Goal: Use online tool/utility: Utilize a website feature to perform a specific function

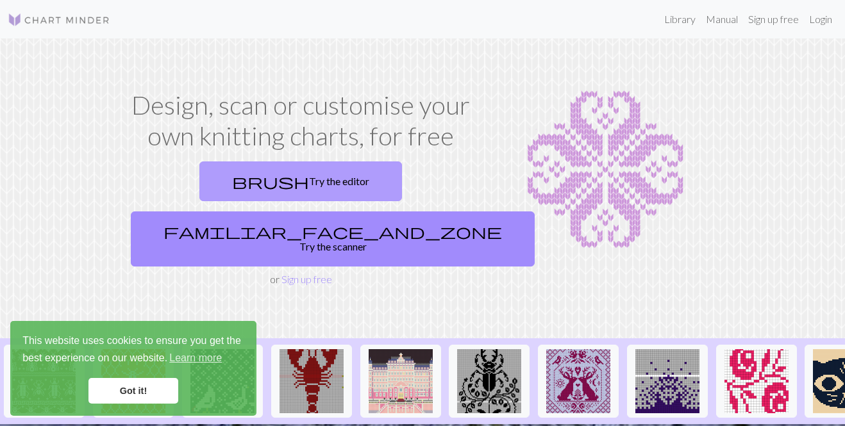
click at [223, 190] on link "brush Try the editor" at bounding box center [300, 182] width 203 height 40
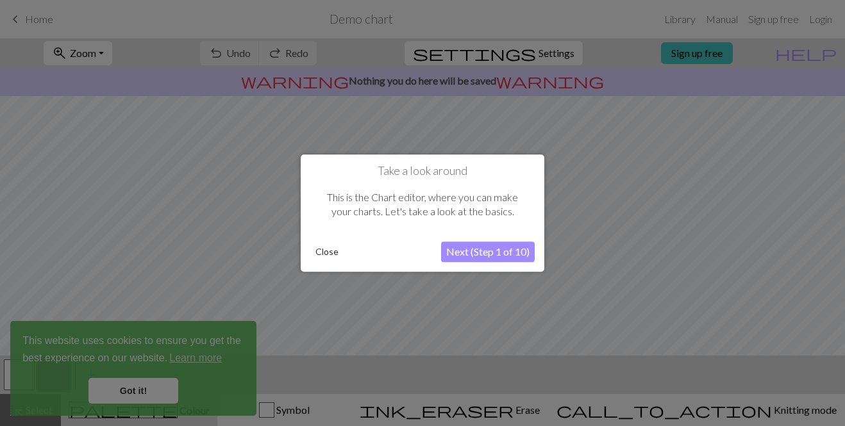
click at [506, 253] on button "Next (Step 1 of 10)" at bounding box center [488, 252] width 94 height 21
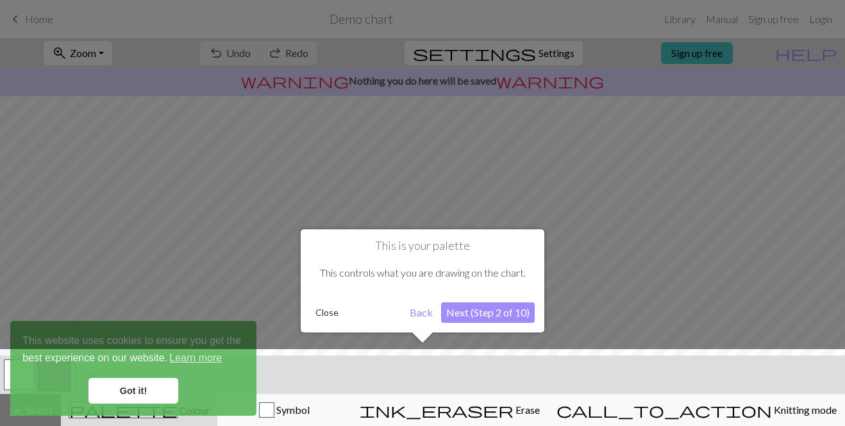
click at [488, 315] on button "Next (Step 2 of 10)" at bounding box center [488, 313] width 94 height 21
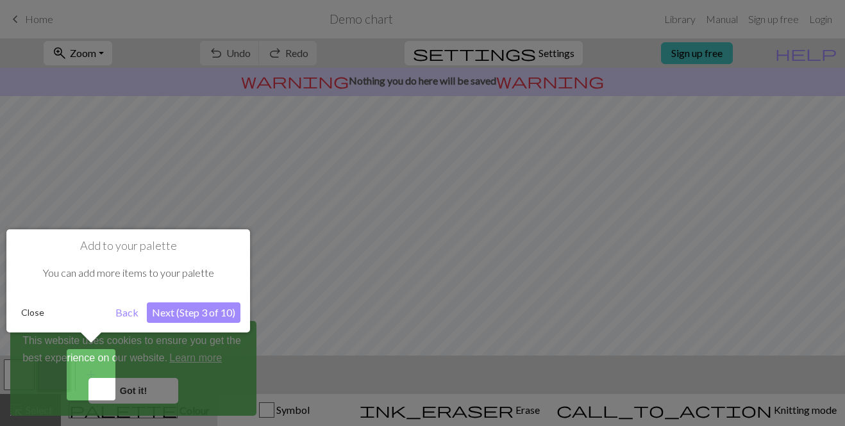
click at [174, 317] on button "Next (Step 3 of 10)" at bounding box center [194, 313] width 94 height 21
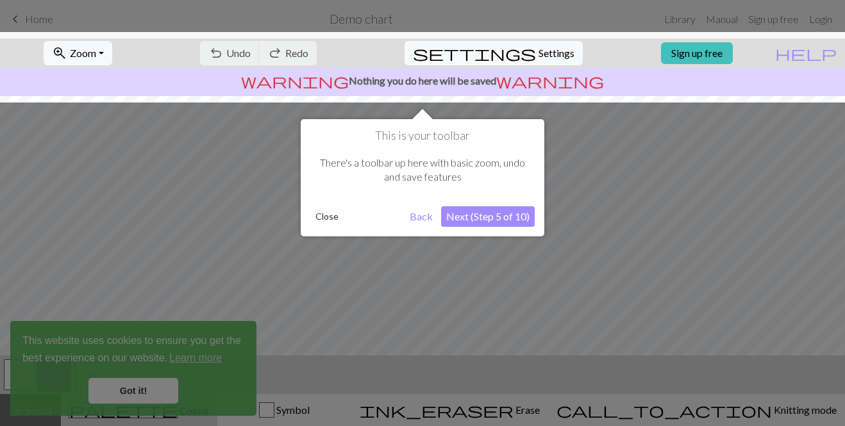
click at [492, 226] on button "Next (Step 5 of 10)" at bounding box center [488, 216] width 94 height 21
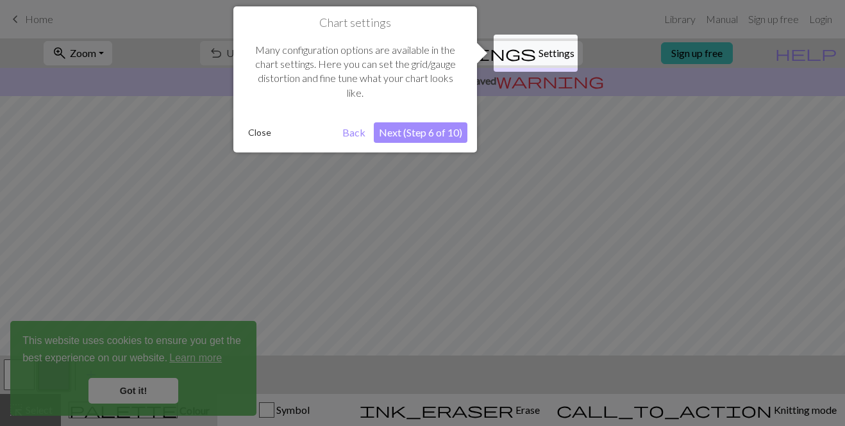
click at [424, 126] on button "Next (Step 6 of 10)" at bounding box center [421, 132] width 94 height 21
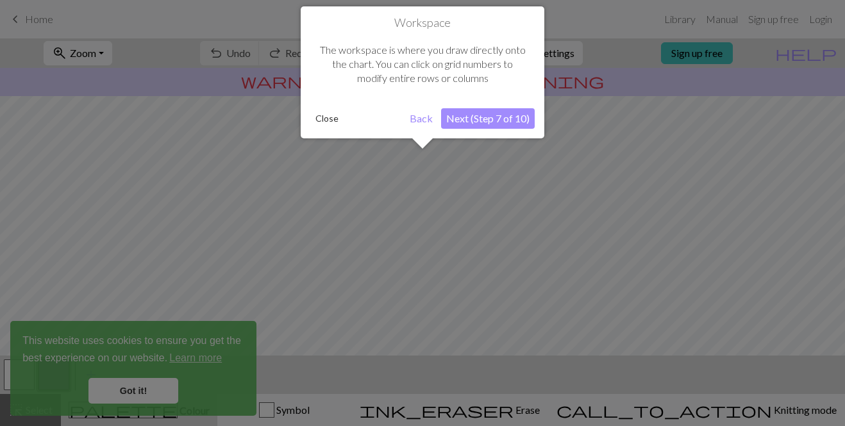
scroll to position [77, 0]
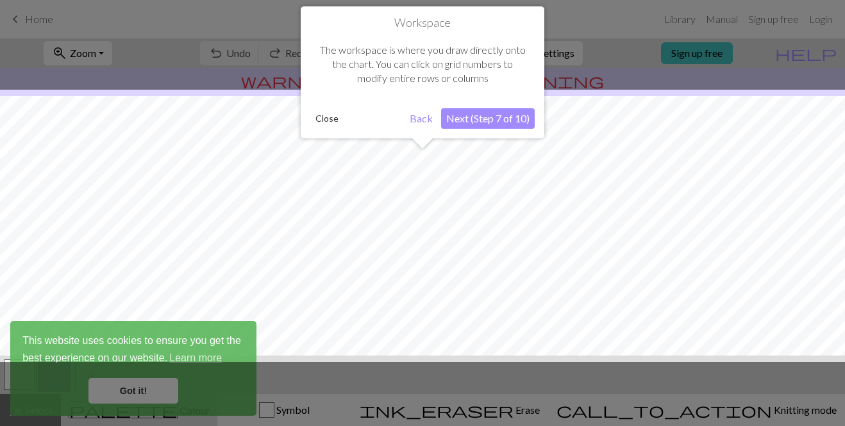
click at [498, 121] on button "Next (Step 7 of 10)" at bounding box center [488, 118] width 94 height 21
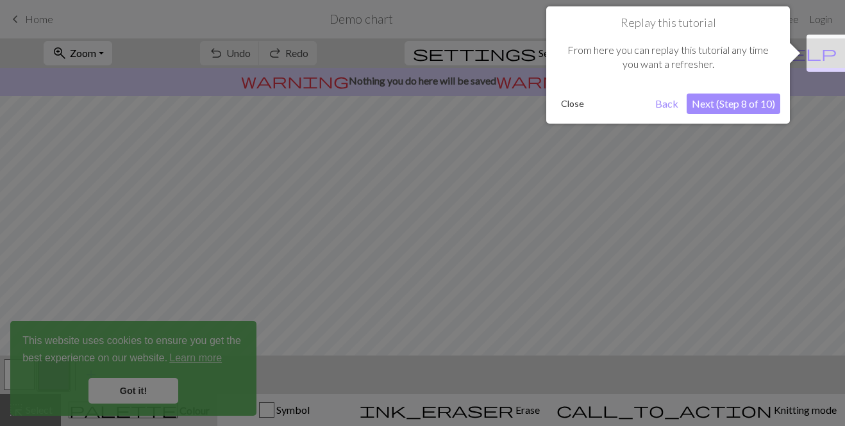
click at [738, 105] on button "Next (Step 8 of 10)" at bounding box center [733, 104] width 94 height 21
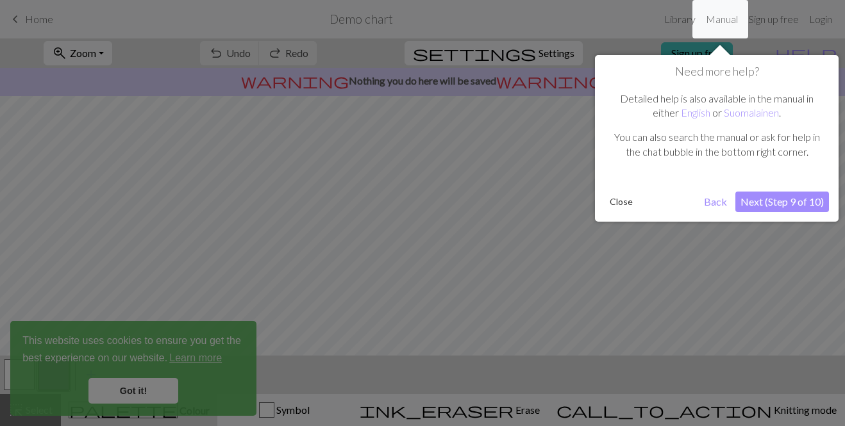
click at [761, 201] on button "Next (Step 9 of 10)" at bounding box center [782, 202] width 94 height 21
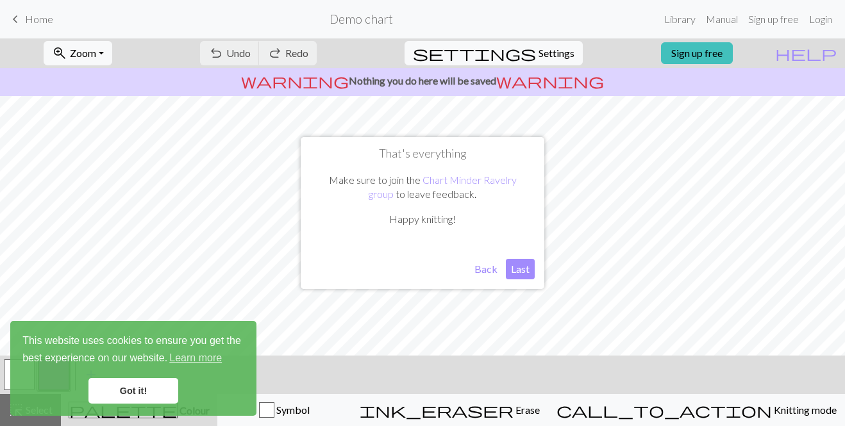
click at [526, 269] on button "Last" at bounding box center [520, 269] width 29 height 21
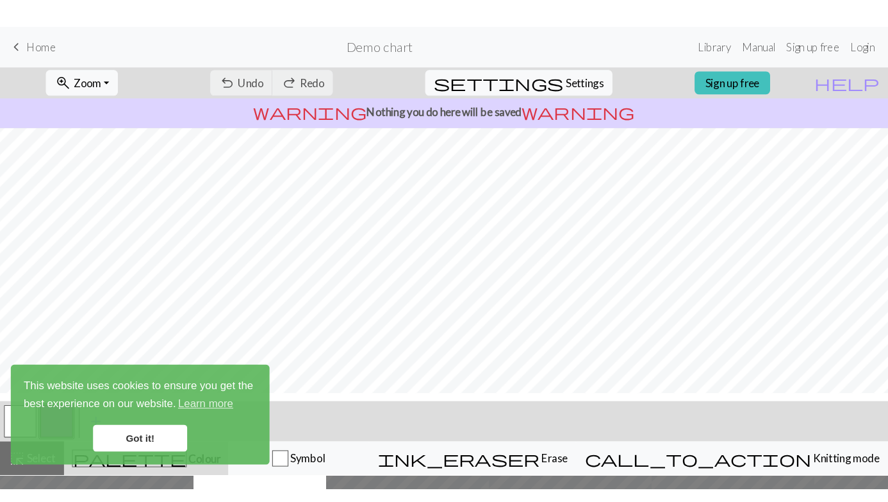
scroll to position [35, 0]
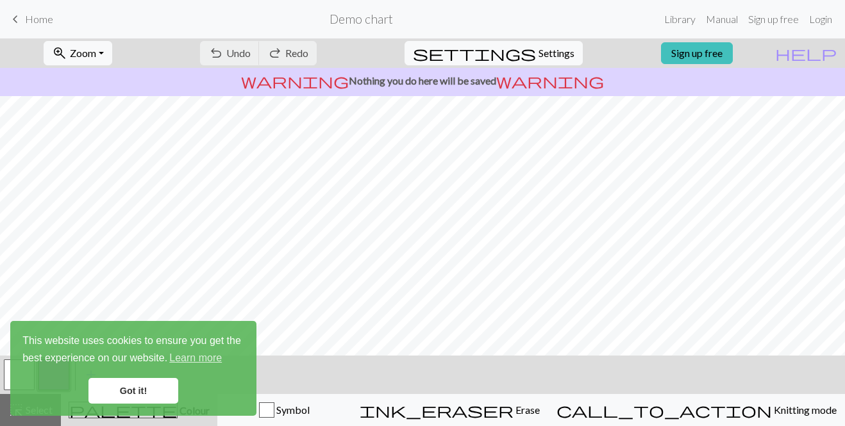
click at [158, 391] on link "Got it!" at bounding box center [133, 391] width 90 height 26
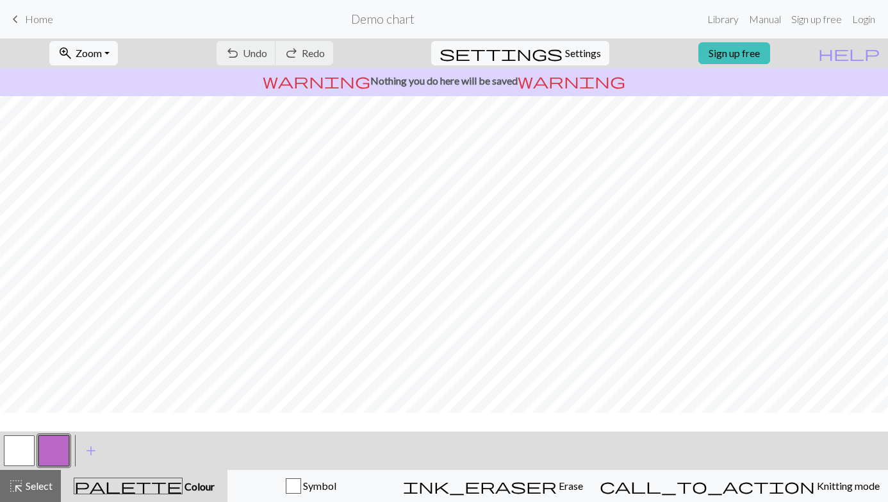
scroll to position [0, 0]
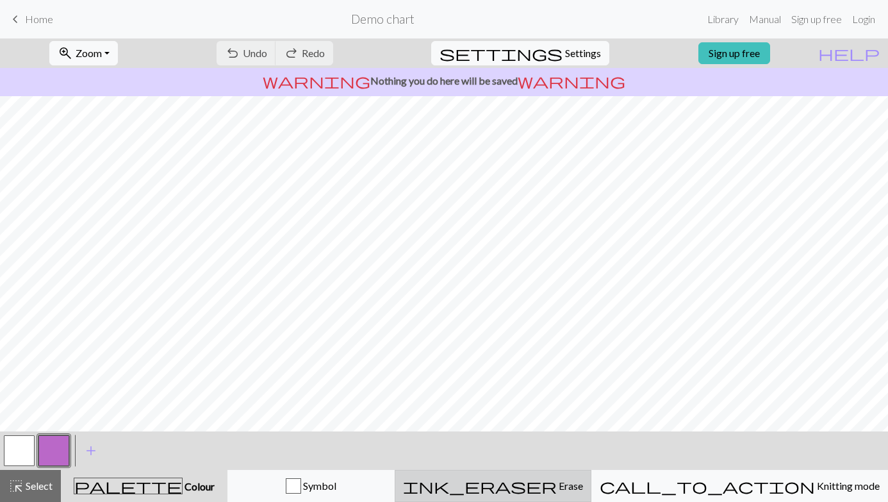
click at [581, 426] on span "Erase" at bounding box center [570, 485] width 26 height 12
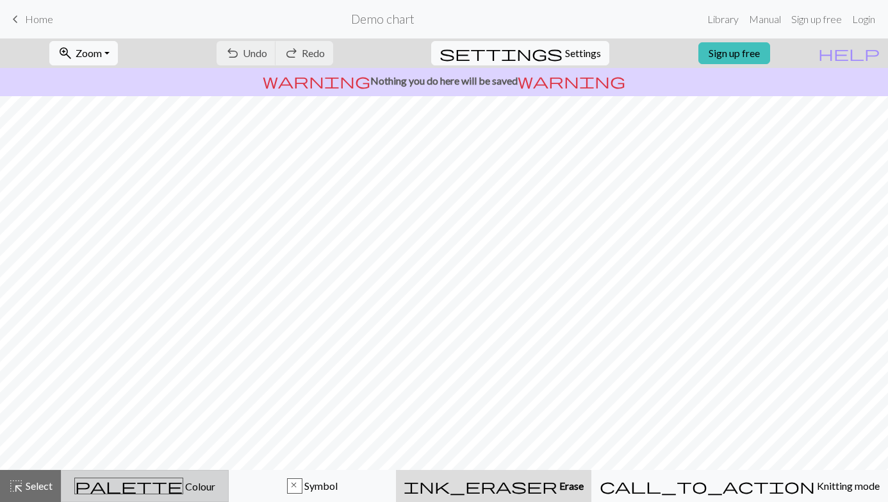
click at [183, 426] on span "Colour" at bounding box center [199, 486] width 32 height 12
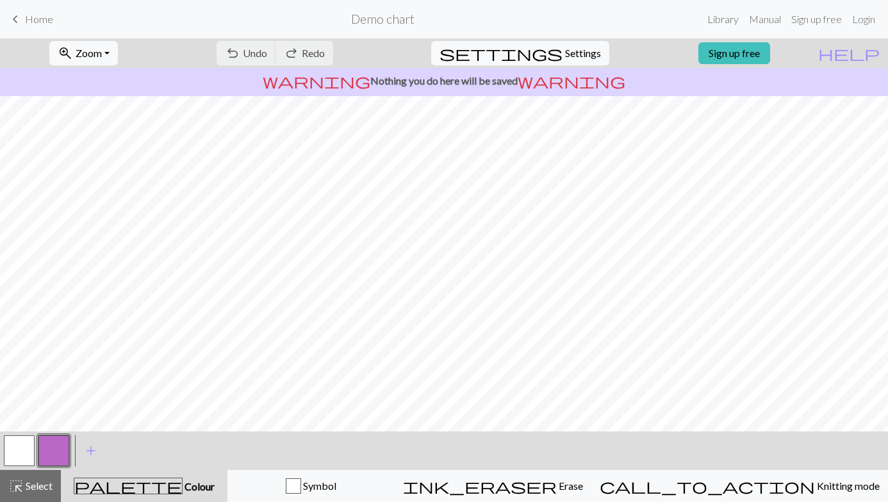
click at [15, 426] on button "button" at bounding box center [19, 450] width 31 height 31
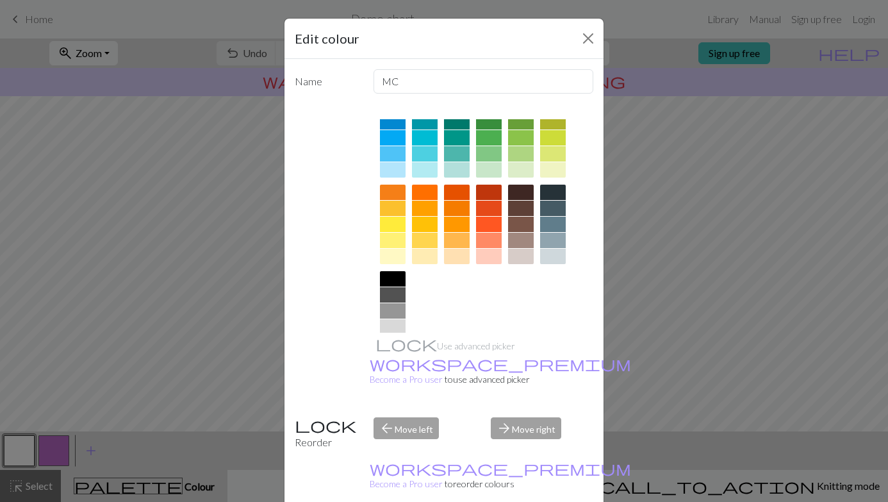
scroll to position [119, 0]
click at [559, 192] on div at bounding box center [553, 190] width 26 height 15
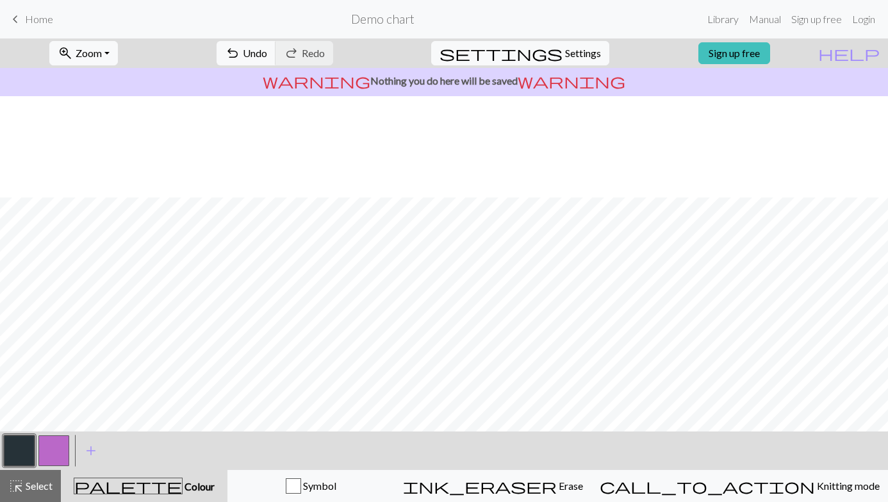
scroll to position [101, 0]
click at [48, 426] on button "button" at bounding box center [53, 450] width 31 height 31
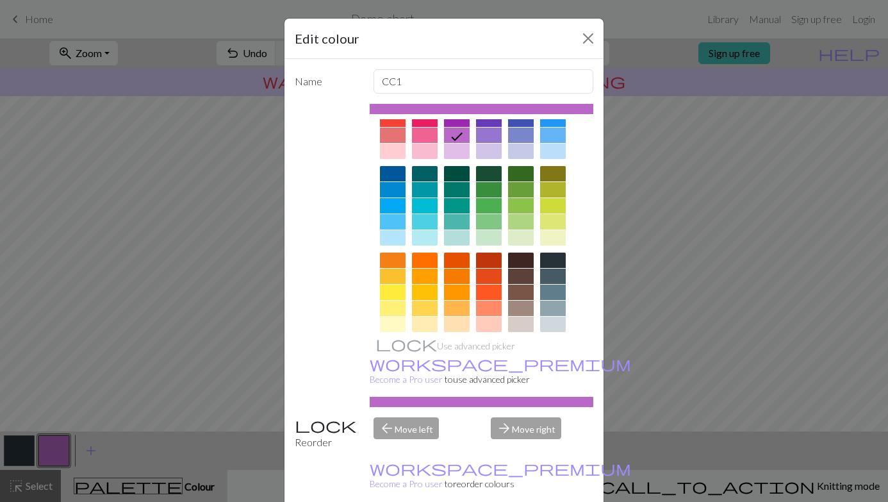
scroll to position [51, 0]
click at [490, 260] on div at bounding box center [489, 258] width 26 height 15
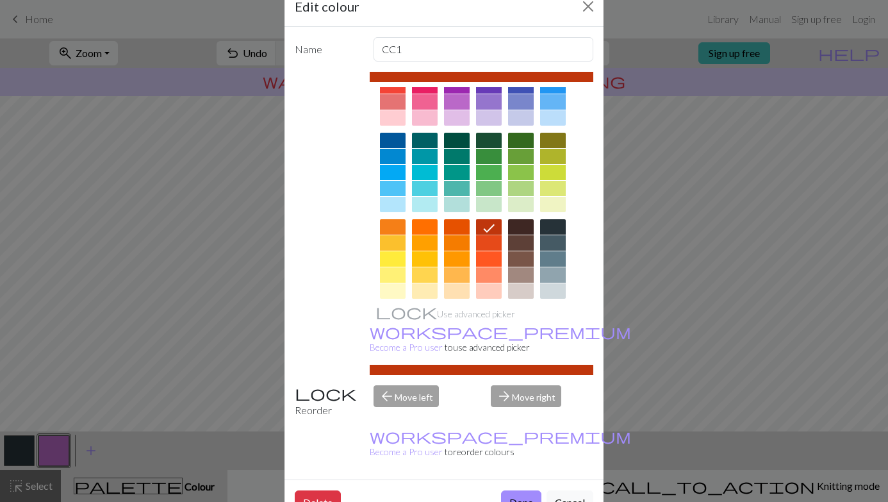
scroll to position [31, 0]
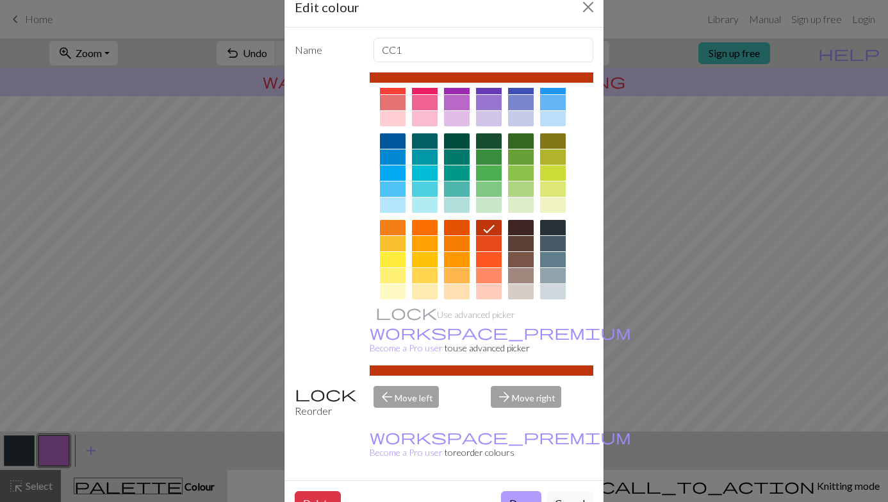
click at [523, 426] on button "Done" at bounding box center [521, 503] width 40 height 24
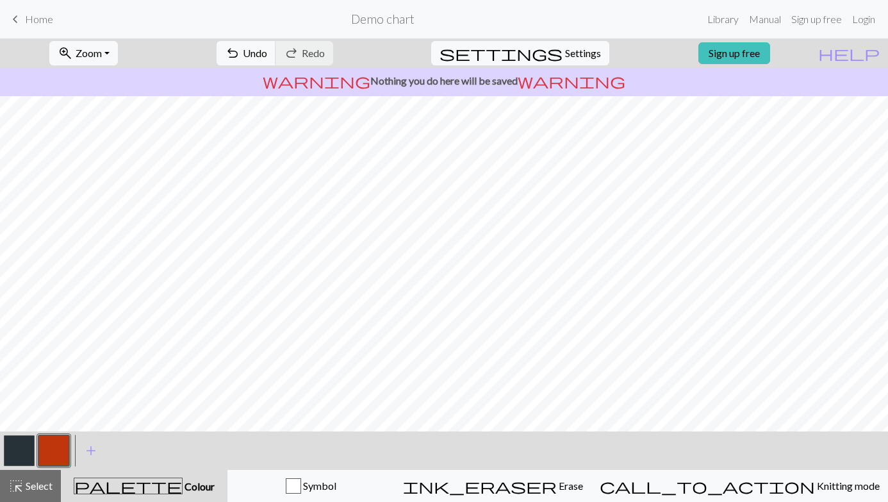
scroll to position [76, 0]
click at [29, 426] on button "button" at bounding box center [19, 450] width 31 height 31
click at [45, 426] on button "button" at bounding box center [53, 450] width 31 height 31
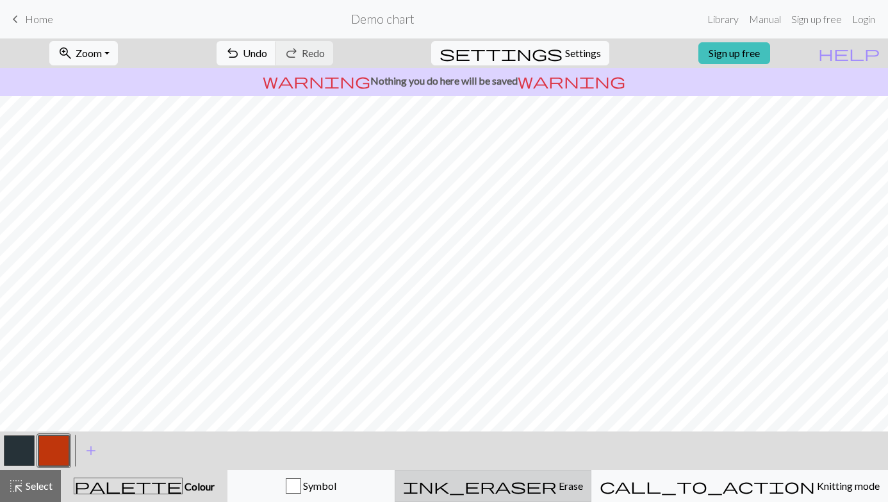
click at [589, 426] on button "ink_eraser Erase Erase" at bounding box center [493, 486] width 197 height 32
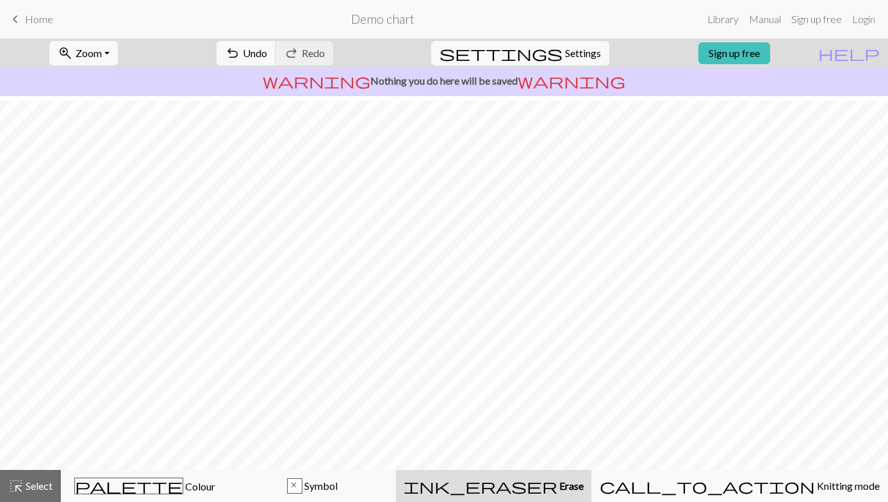
scroll to position [94, 0]
click at [185, 426] on span "Colour" at bounding box center [199, 486] width 32 height 12
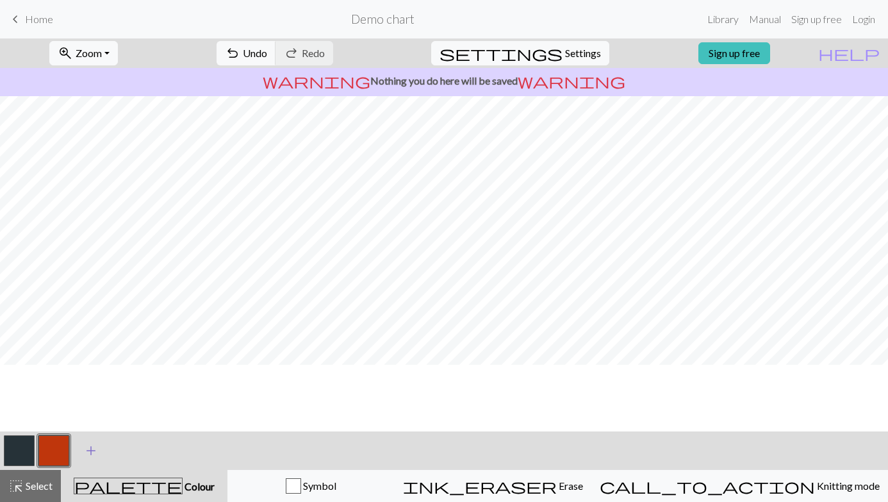
scroll to position [0, 0]
click at [13, 426] on button "button" at bounding box center [19, 450] width 31 height 31
click at [21, 426] on button "button" at bounding box center [19, 450] width 31 height 31
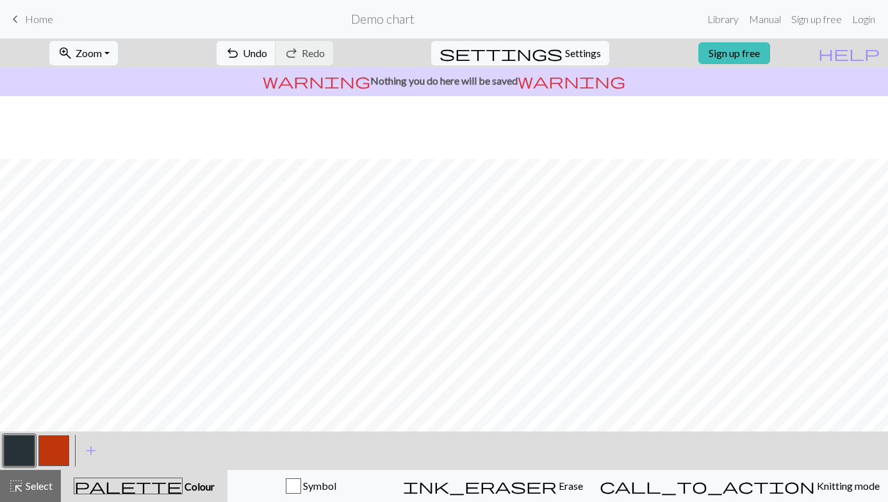
scroll to position [133, 0]
click at [546, 53] on span "settings" at bounding box center [501, 53] width 123 height 18
select select "aran"
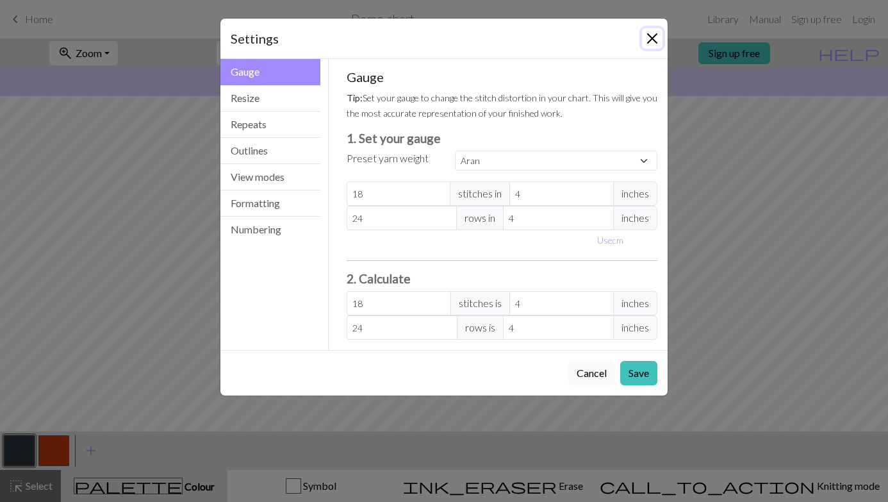
click at [657, 35] on button "Close" at bounding box center [652, 38] width 21 height 21
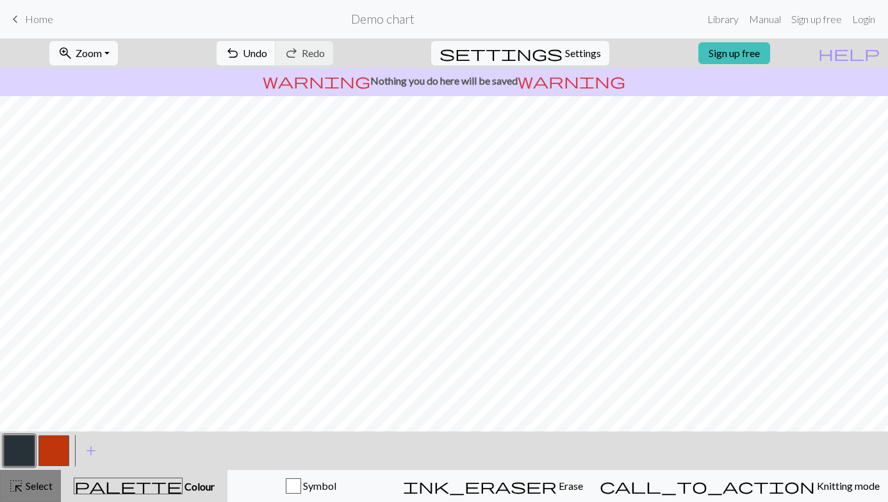
click at [40, 426] on span "Select" at bounding box center [38, 485] width 29 height 12
click at [38, 426] on span "Select" at bounding box center [38, 485] width 29 height 12
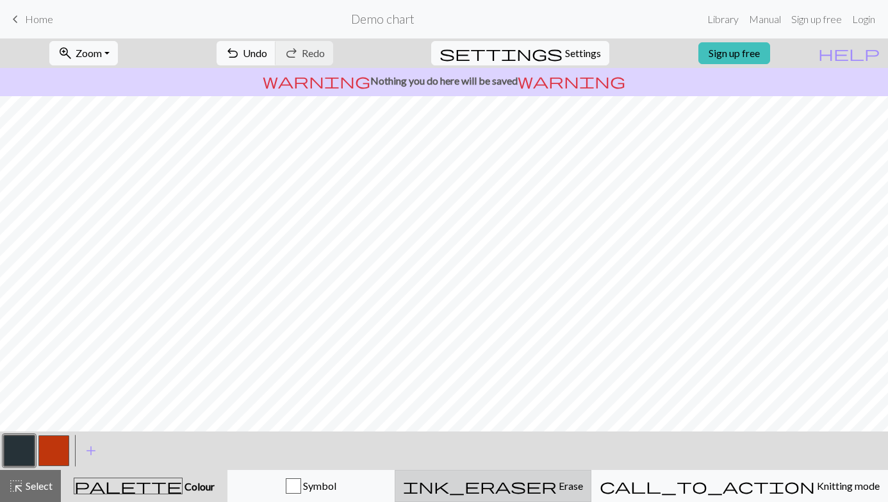
click at [557, 426] on span "ink_eraser" at bounding box center [480, 486] width 154 height 18
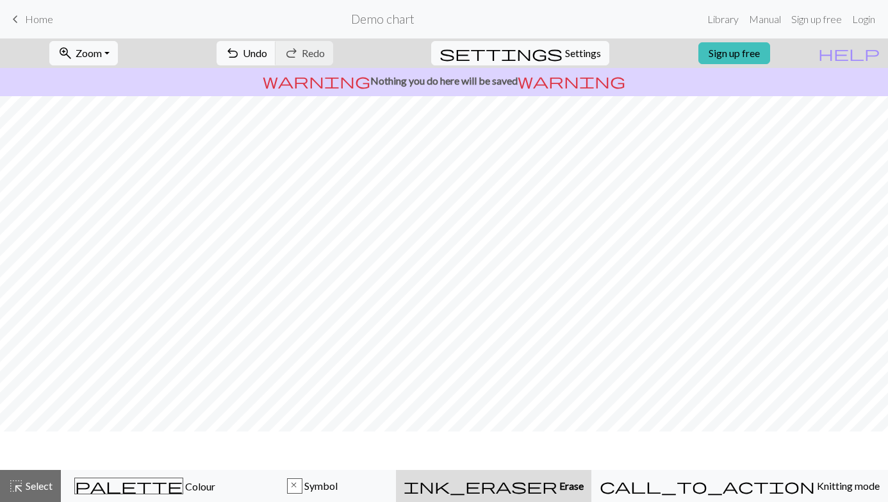
scroll to position [94, 0]
click at [267, 58] on span "Undo" at bounding box center [255, 53] width 24 height 12
click at [146, 426] on span "palette" at bounding box center [129, 486] width 108 height 18
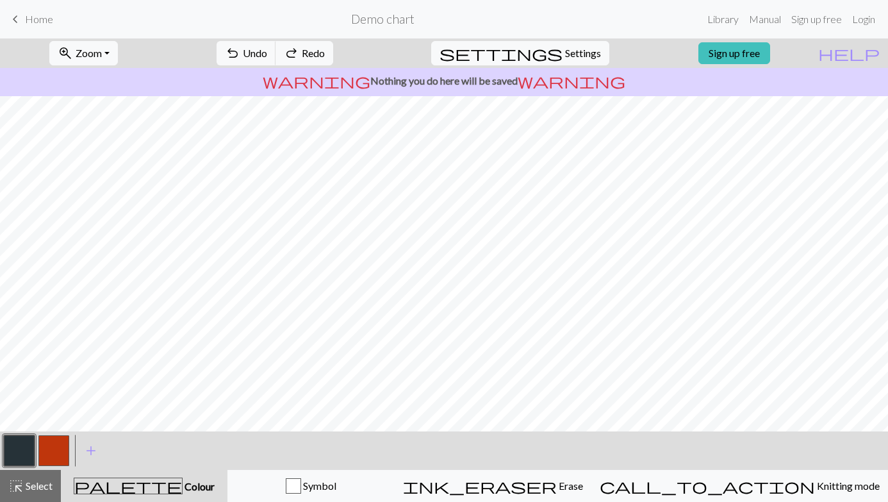
click at [8, 426] on button "button" at bounding box center [19, 450] width 31 height 31
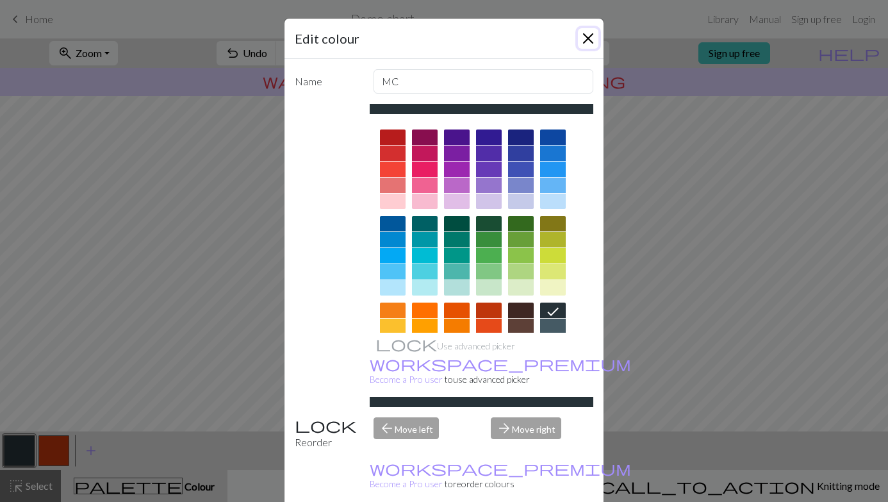
click at [587, 32] on button "Close" at bounding box center [588, 38] width 21 height 21
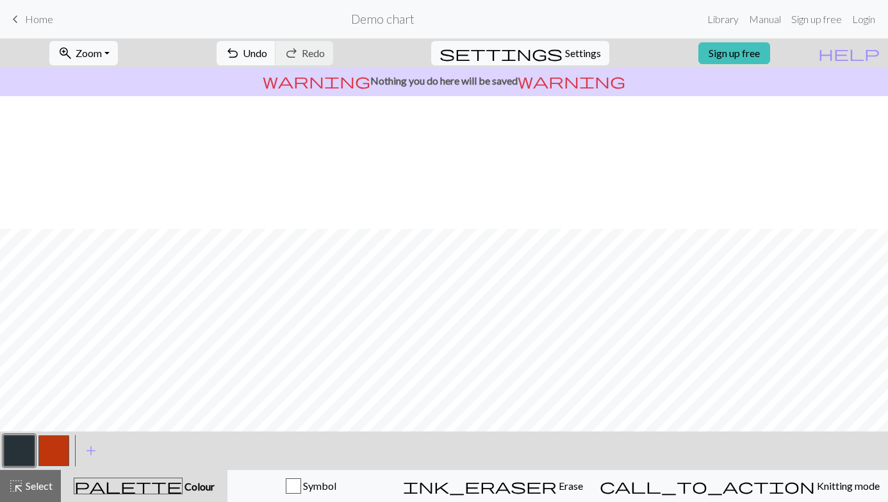
scroll to position [133, 0]
click at [53, 426] on button "button" at bounding box center [53, 450] width 31 height 31
click at [56, 426] on button "button" at bounding box center [53, 450] width 31 height 31
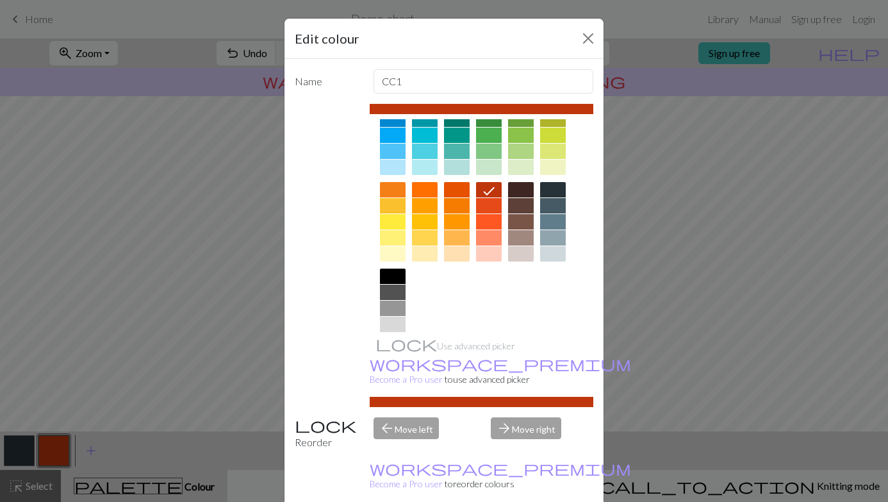
scroll to position [132, 0]
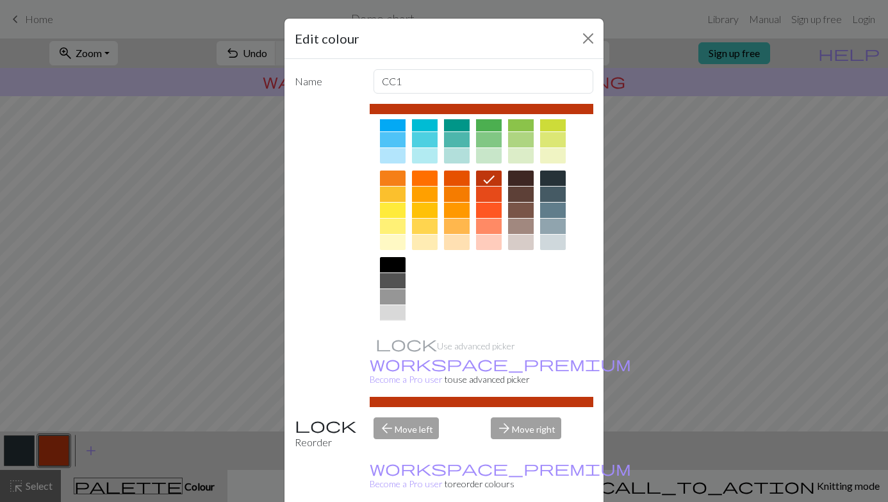
click at [393, 328] on div at bounding box center [393, 328] width 26 height 15
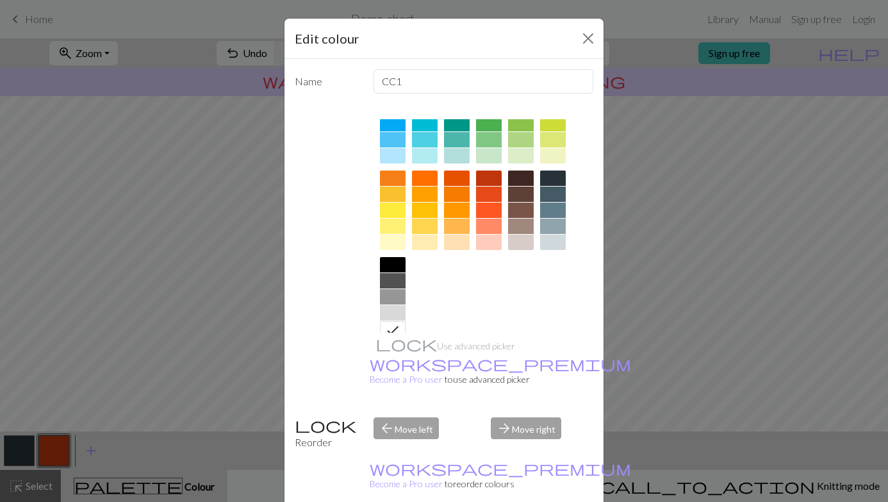
click at [23, 322] on div "Edit colour Name CC1 Use advanced picker workspace_premium Become a Pro user to…" at bounding box center [444, 251] width 888 height 502
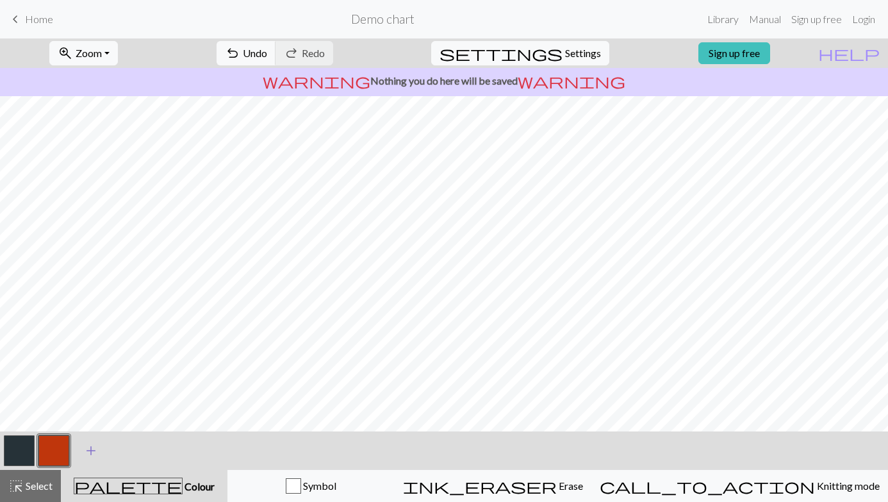
click at [94, 426] on span "add" at bounding box center [90, 451] width 15 height 18
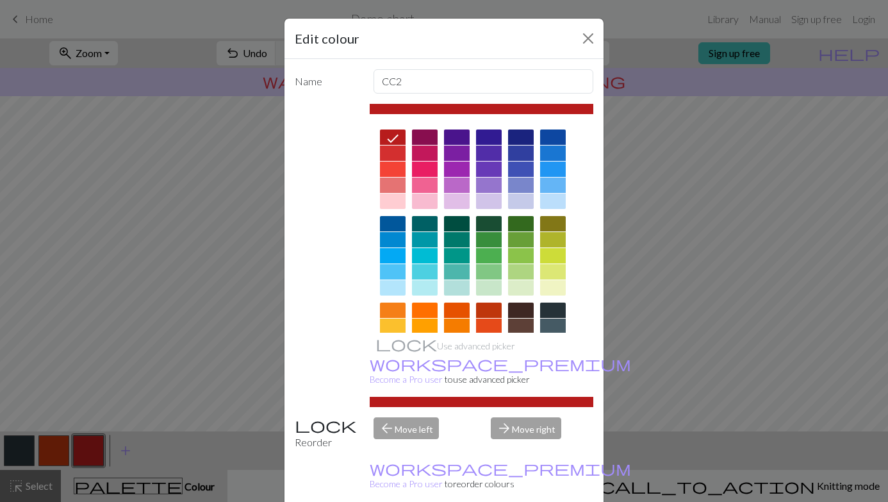
scroll to position [151, 0]
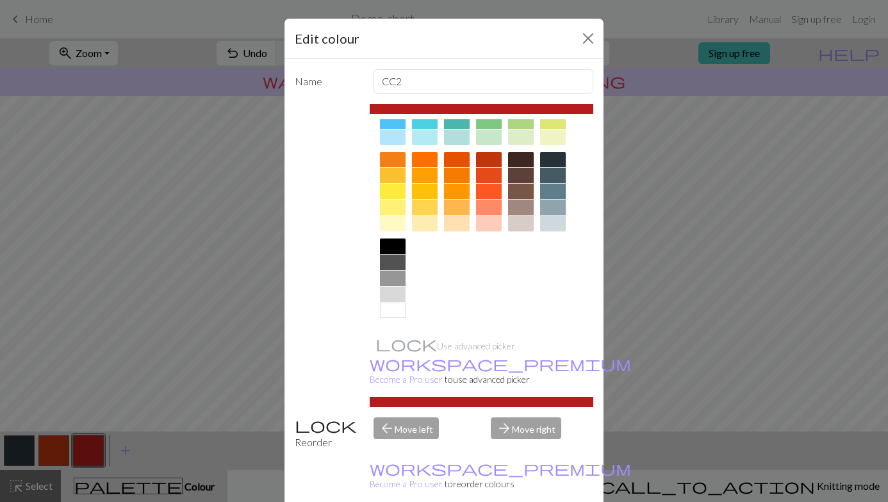
click at [394, 310] on div at bounding box center [393, 310] width 26 height 15
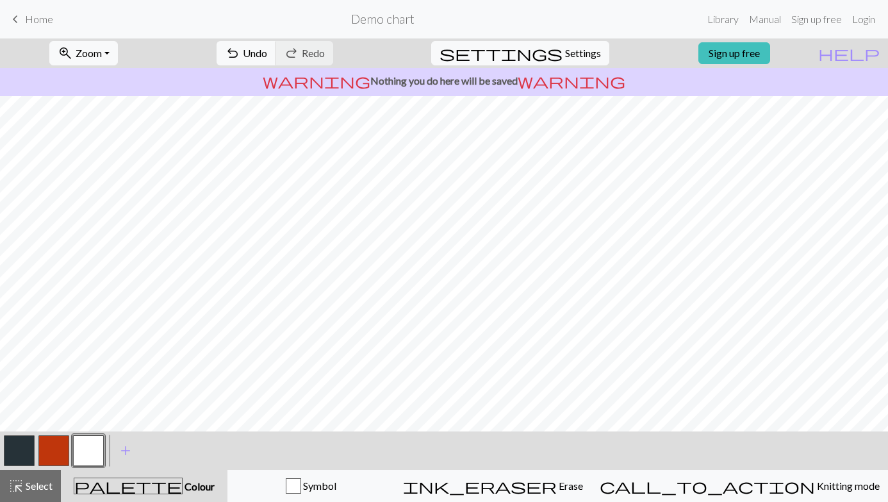
click at [22, 426] on button "button" at bounding box center [19, 450] width 31 height 31
click at [93, 426] on button "button" at bounding box center [88, 450] width 31 height 31
click at [69, 426] on button "button" at bounding box center [53, 450] width 31 height 31
click at [24, 426] on button "button" at bounding box center [19, 450] width 31 height 31
click at [68, 426] on button "button" at bounding box center [53, 450] width 31 height 31
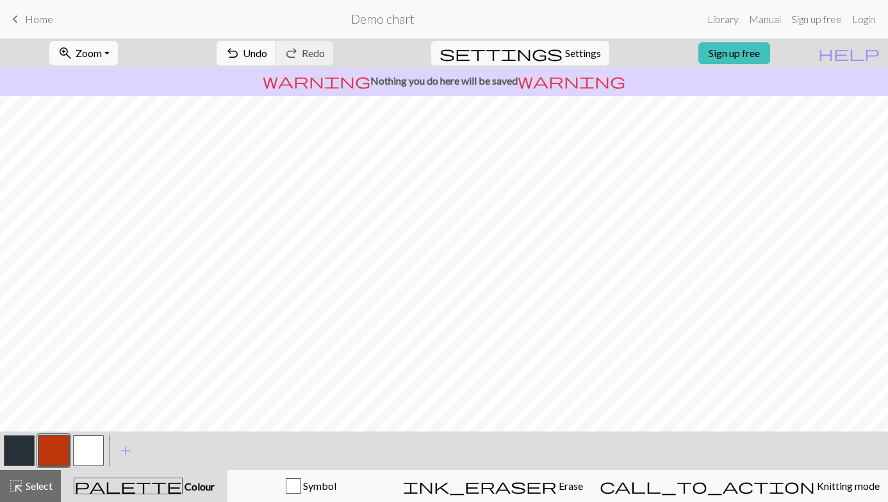
click at [27, 426] on button "button" at bounding box center [19, 450] width 31 height 31
click at [59, 426] on button "button" at bounding box center [53, 450] width 31 height 31
click at [19, 426] on button "button" at bounding box center [19, 450] width 31 height 31
click at [54, 426] on button "button" at bounding box center [53, 450] width 31 height 31
click at [25, 426] on button "button" at bounding box center [19, 450] width 31 height 31
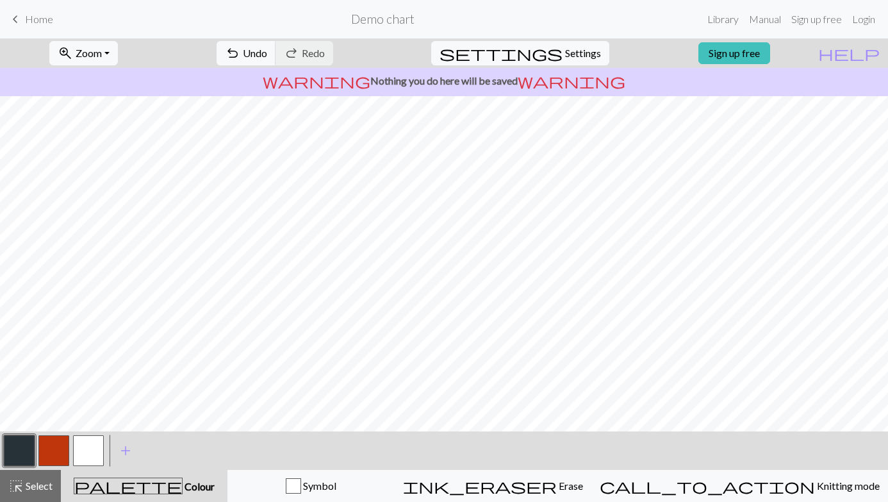
click at [56, 426] on button "button" at bounding box center [53, 450] width 31 height 31
click at [27, 426] on button "button" at bounding box center [19, 450] width 31 height 31
click at [94, 426] on button "button" at bounding box center [88, 450] width 31 height 31
click at [60, 426] on button "button" at bounding box center [53, 450] width 31 height 31
click at [63, 426] on button "button" at bounding box center [53, 450] width 31 height 31
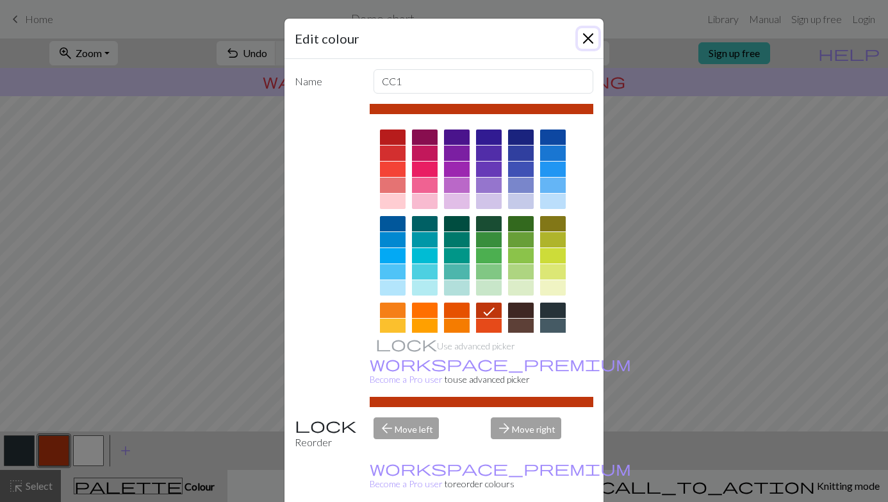
click at [589, 42] on button "Close" at bounding box center [588, 38] width 21 height 21
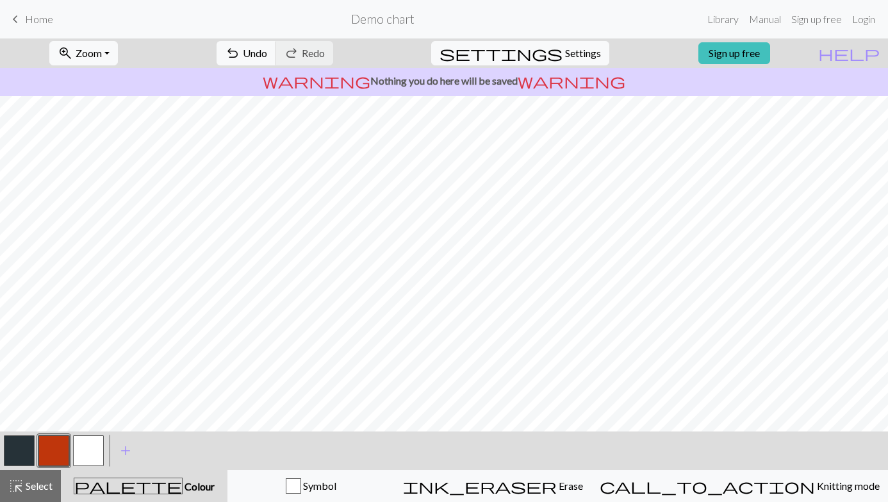
click at [55, 426] on button "button" at bounding box center [53, 450] width 31 height 31
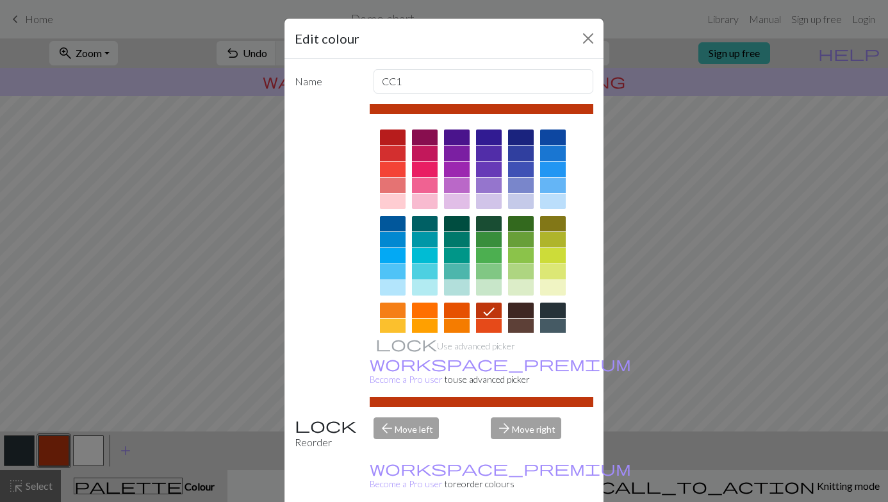
scroll to position [32, 0]
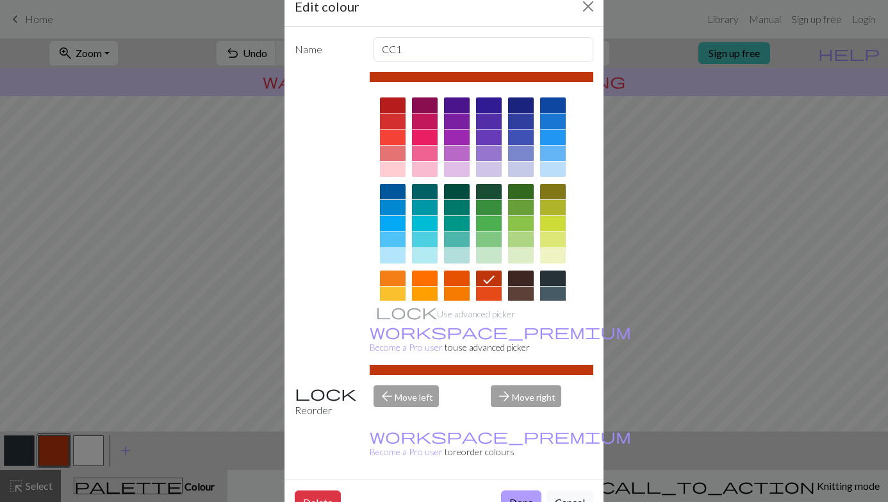
click at [515, 426] on button "Done" at bounding box center [521, 502] width 40 height 24
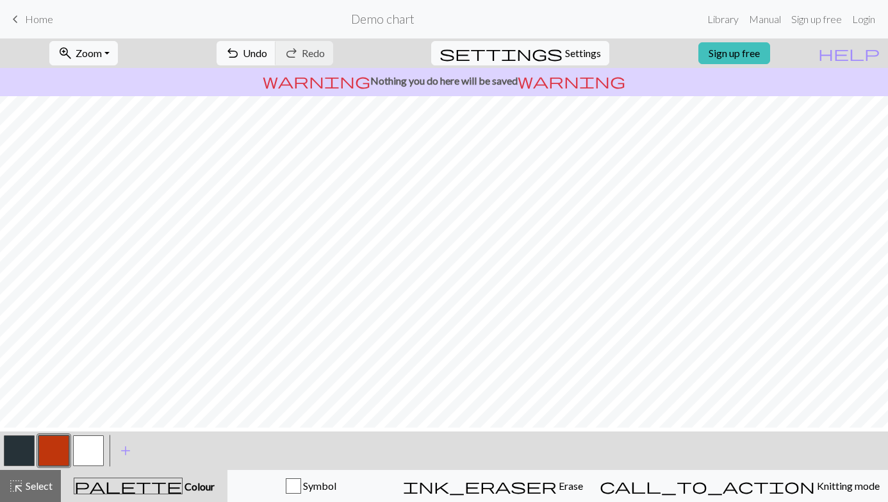
scroll to position [122, 0]
click at [13, 426] on button "button" at bounding box center [19, 450] width 31 height 31
click at [47, 426] on button "button" at bounding box center [53, 450] width 31 height 31
click at [86, 426] on button "button" at bounding box center [88, 450] width 31 height 31
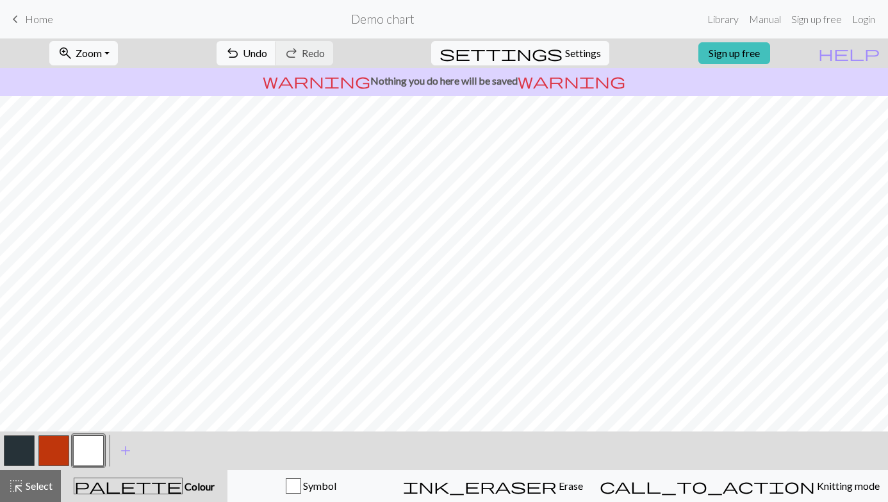
click at [77, 426] on button "button" at bounding box center [88, 450] width 31 height 31
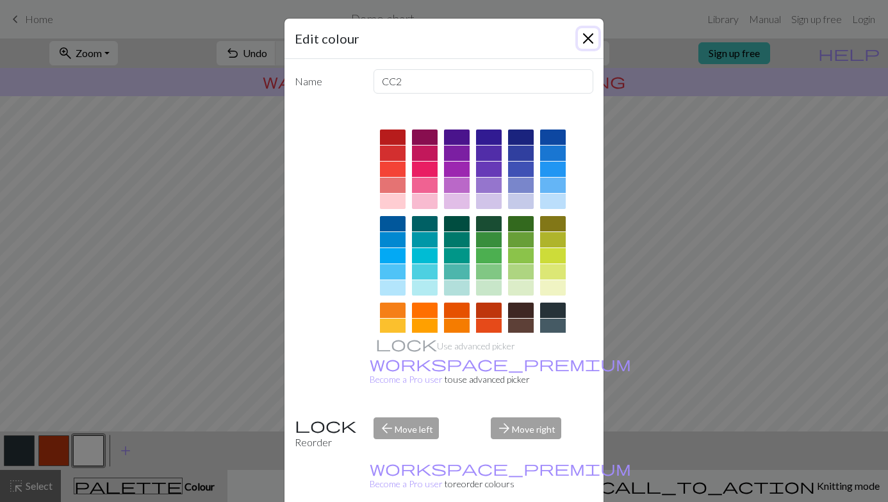
click at [589, 38] on button "Close" at bounding box center [588, 38] width 21 height 21
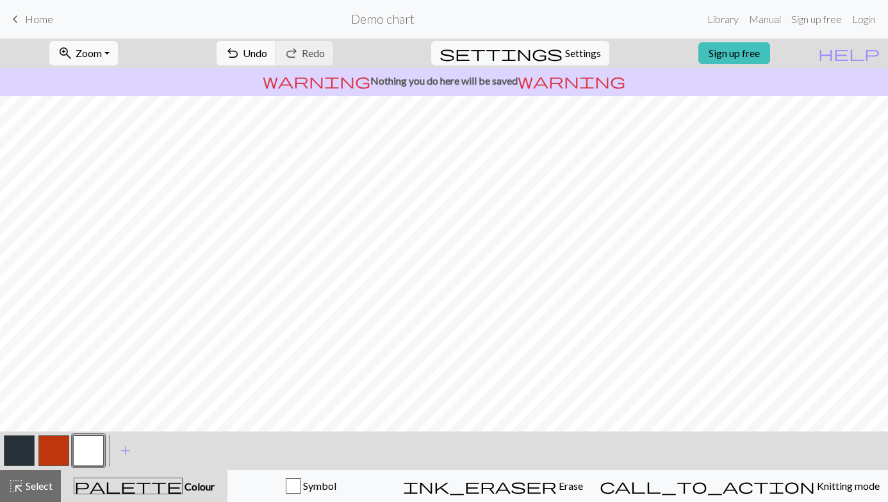
click at [56, 426] on button "button" at bounding box center [53, 450] width 31 height 31
click at [22, 426] on button "button" at bounding box center [19, 450] width 31 height 31
click at [58, 426] on button "button" at bounding box center [53, 450] width 31 height 31
click at [79, 426] on button "button" at bounding box center [88, 450] width 31 height 31
click at [67, 426] on button "button" at bounding box center [53, 450] width 31 height 31
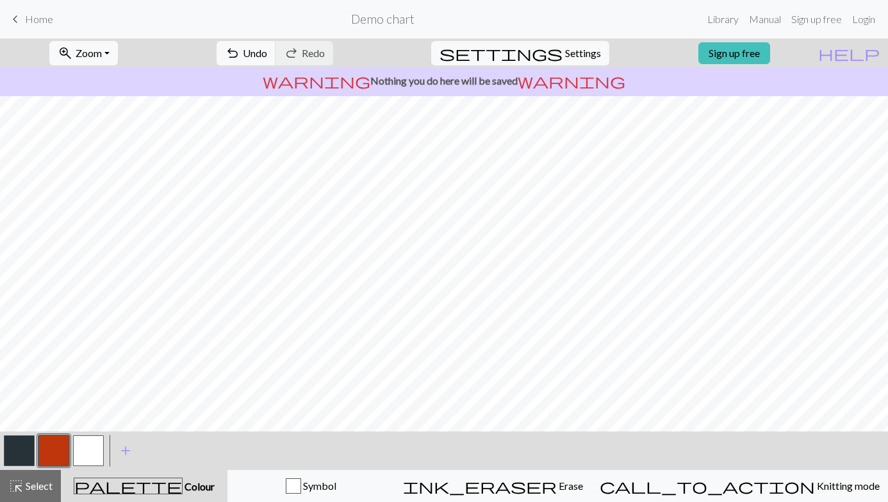
click at [65, 426] on button "button" at bounding box center [53, 450] width 31 height 31
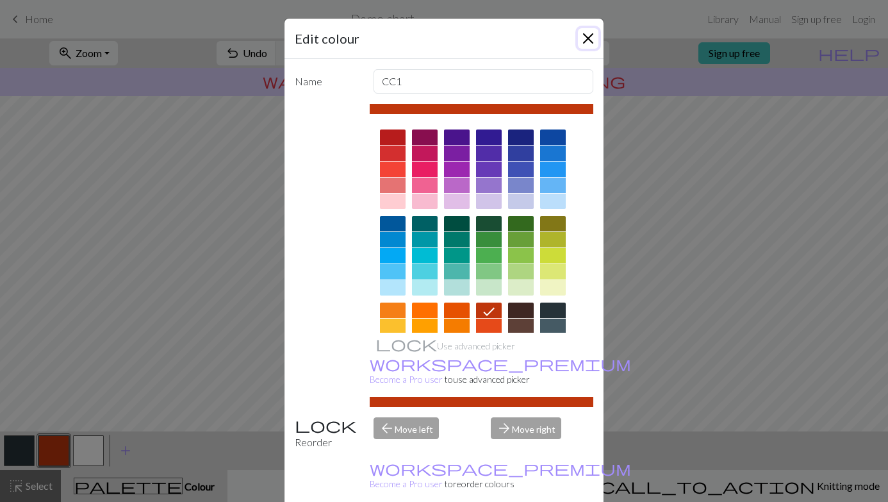
click at [590, 42] on button "Close" at bounding box center [588, 38] width 21 height 21
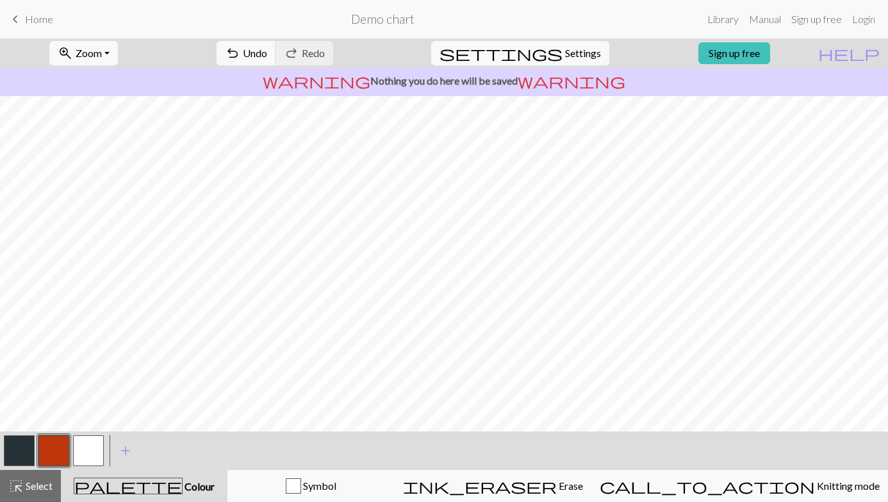
click at [60, 426] on button "button" at bounding box center [53, 450] width 31 height 31
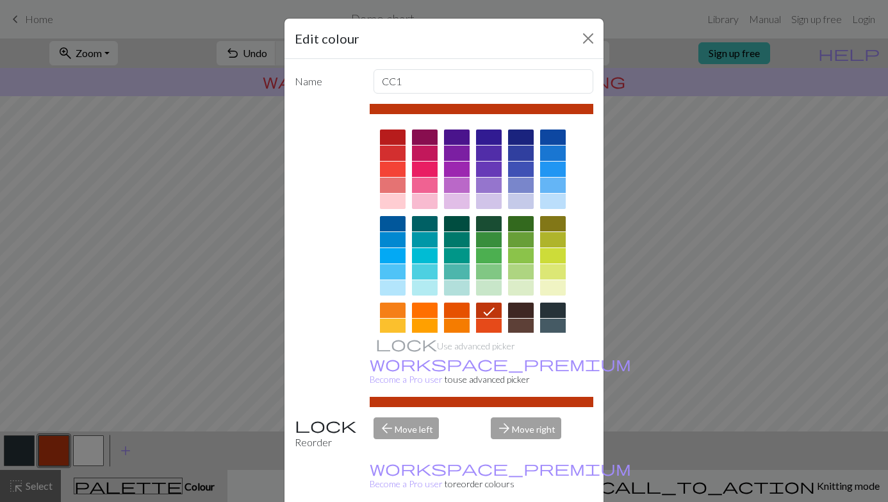
scroll to position [32, 0]
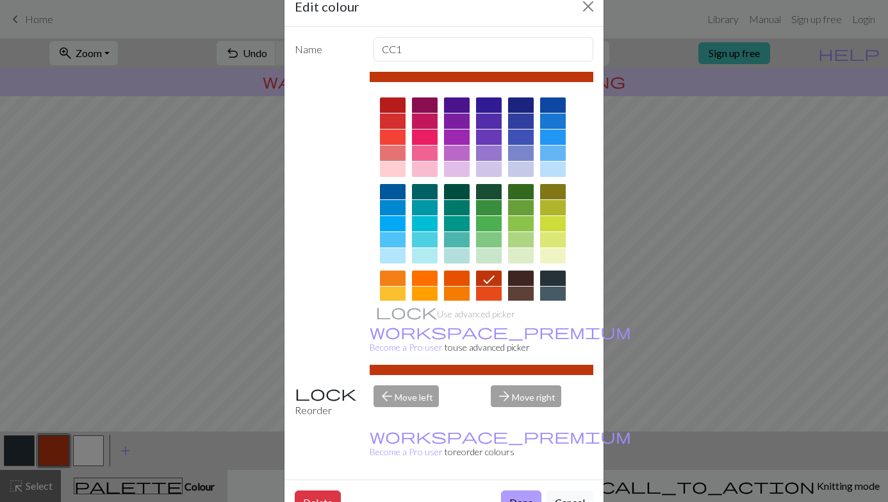
click at [527, 426] on button "Done" at bounding box center [521, 502] width 40 height 24
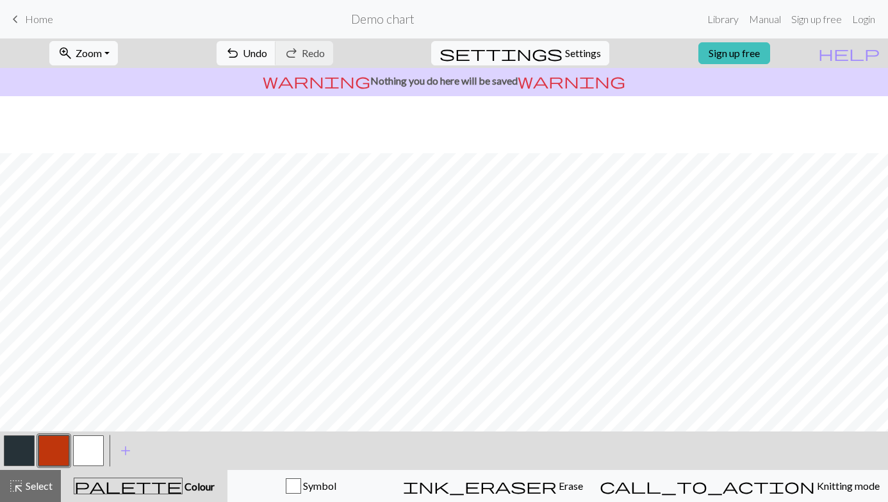
scroll to position [133, 0]
click at [13, 426] on button "button" at bounding box center [19, 450] width 31 height 31
click at [14, 426] on button "button" at bounding box center [19, 450] width 31 height 31
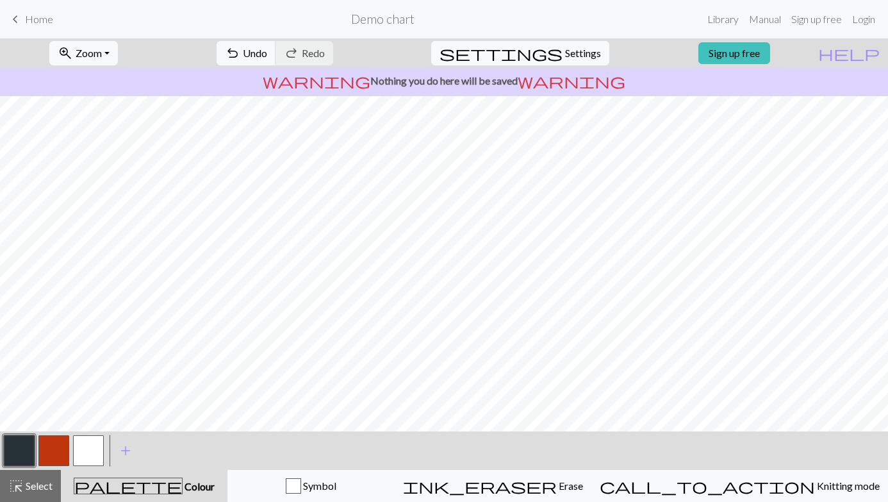
click at [43, 426] on button "button" at bounding box center [53, 450] width 31 height 31
click at [53, 426] on button "button" at bounding box center [53, 450] width 31 height 31
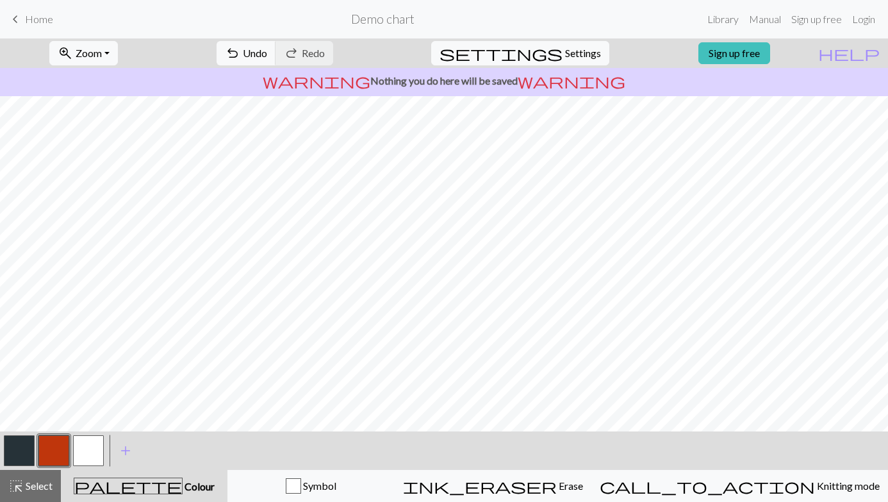
click at [97, 426] on button "button" at bounding box center [88, 450] width 31 height 31
click at [81, 426] on button "button" at bounding box center [88, 450] width 31 height 31
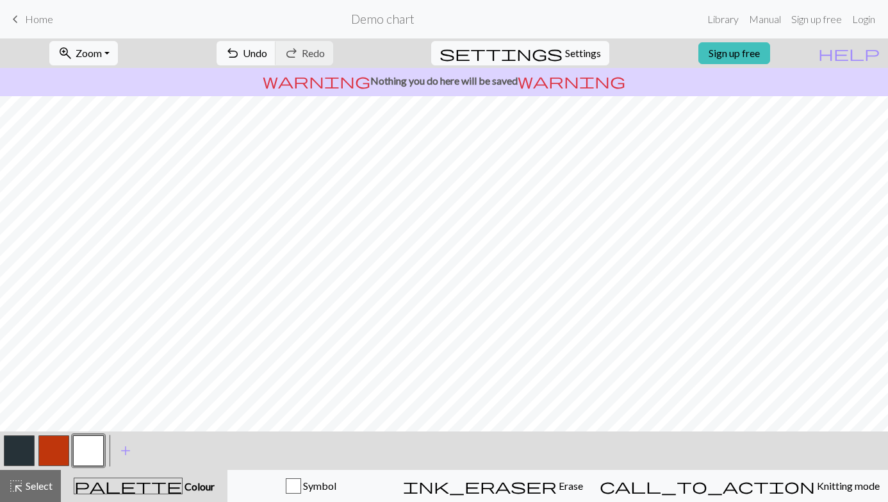
click at [13, 426] on button "button" at bounding box center [19, 450] width 31 height 31
click at [95, 426] on button "button" at bounding box center [88, 450] width 31 height 31
click at [49, 426] on button "button" at bounding box center [53, 450] width 31 height 31
click at [85, 426] on button "button" at bounding box center [88, 450] width 31 height 31
click at [33, 426] on button "button" at bounding box center [19, 450] width 31 height 31
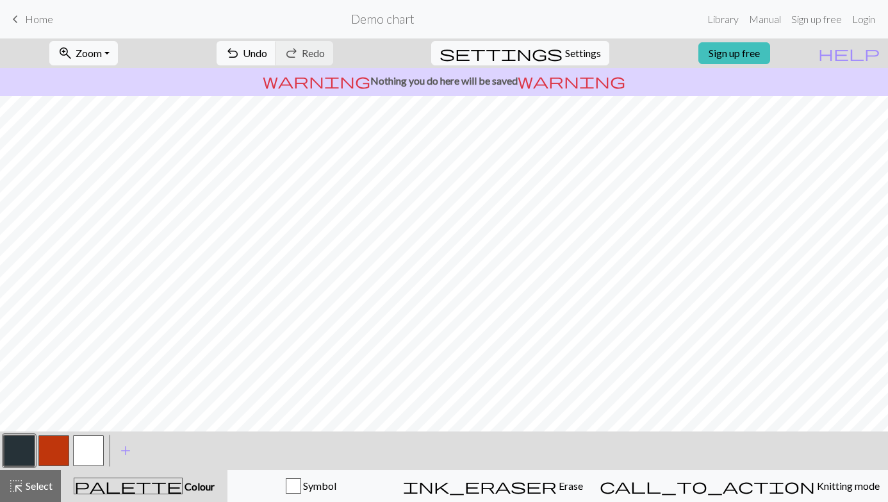
click at [33, 426] on button "button" at bounding box center [19, 450] width 31 height 31
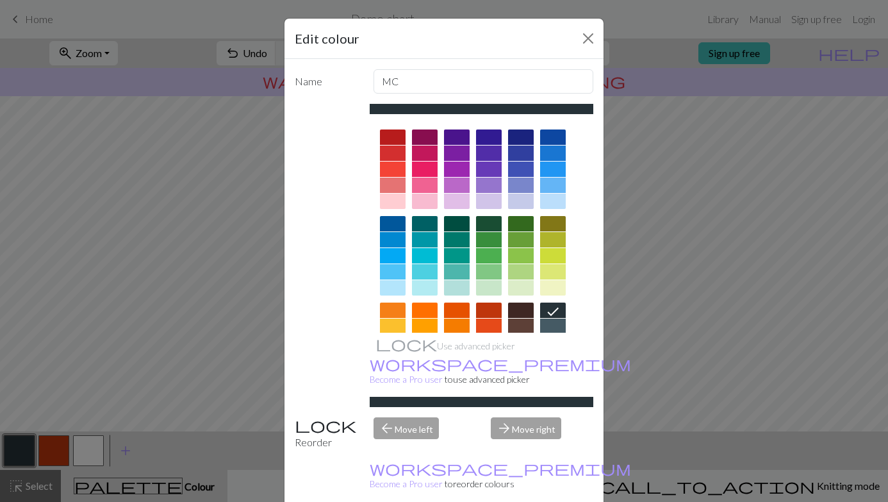
scroll to position [151, 0]
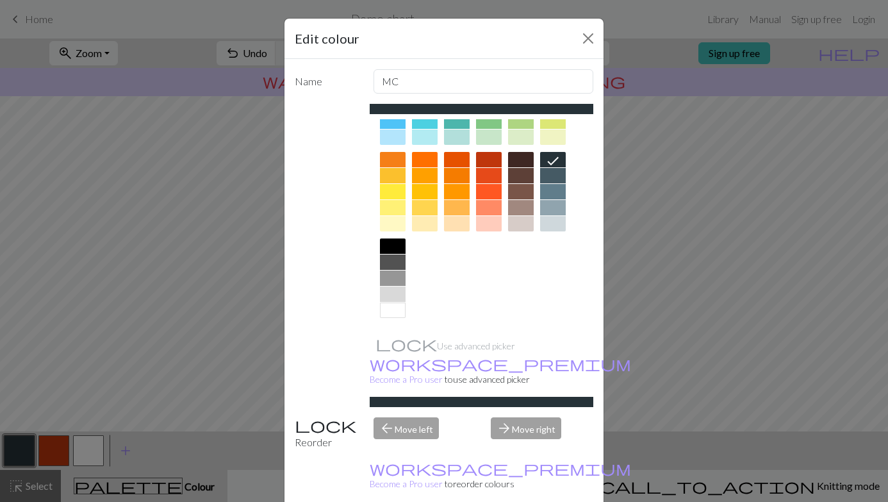
click at [390, 308] on div at bounding box center [393, 310] width 26 height 15
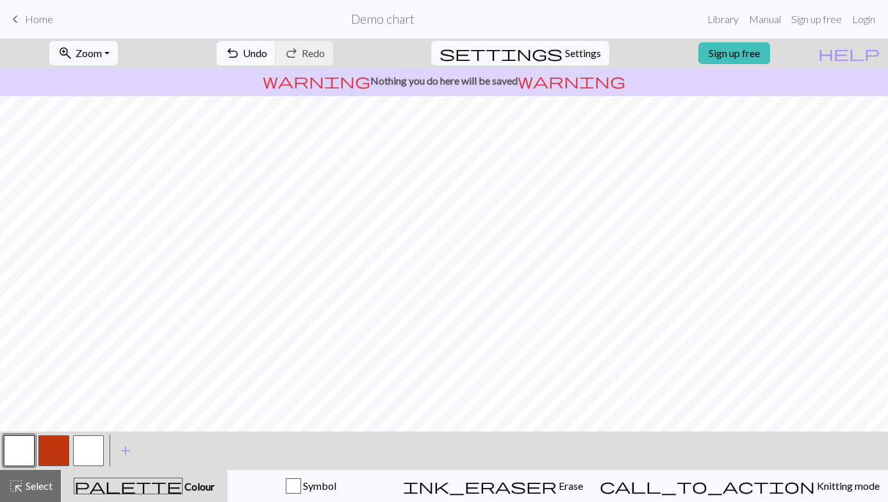
click at [90, 426] on button "button" at bounding box center [88, 450] width 31 height 31
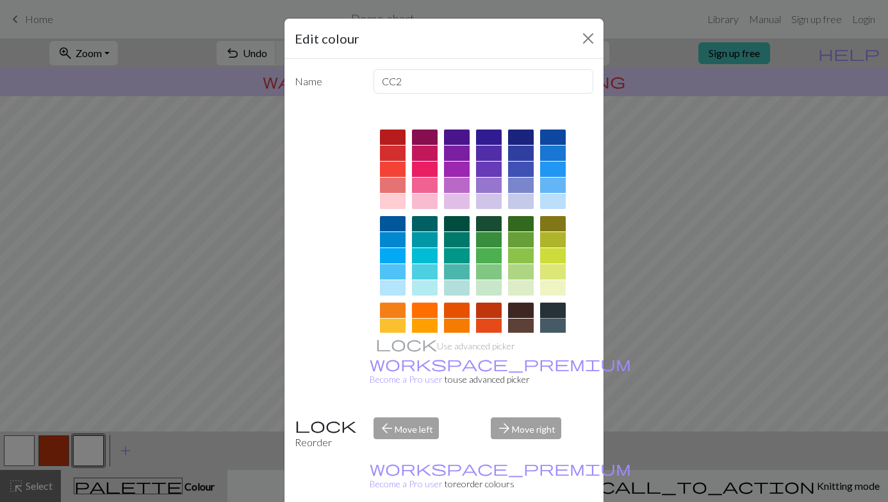
click at [550, 308] on div at bounding box center [553, 310] width 26 height 15
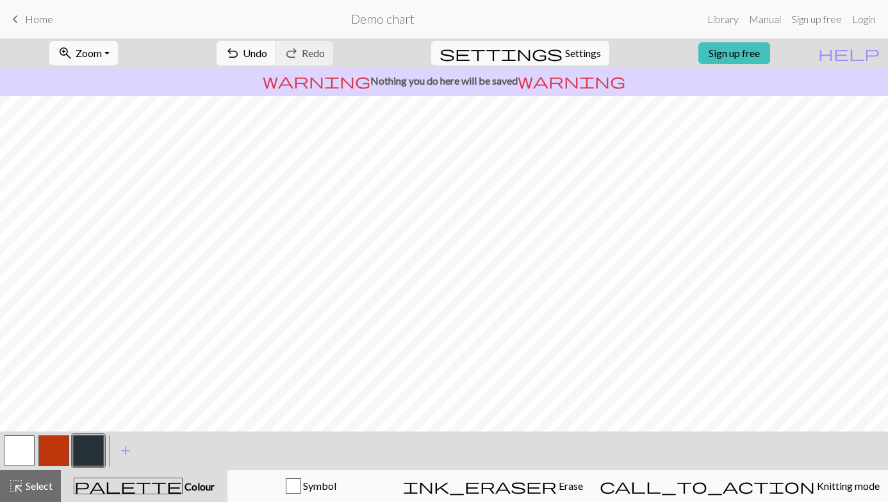
click at [26, 426] on button "button" at bounding box center [19, 450] width 31 height 31
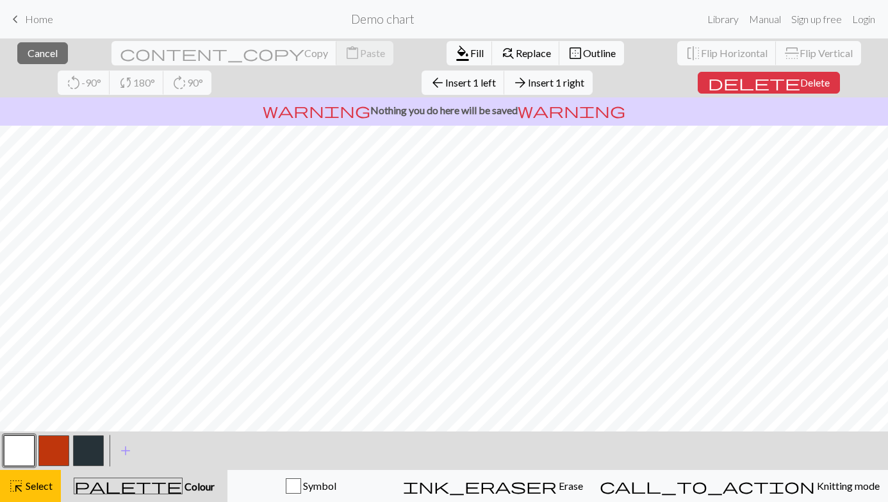
scroll to position [0, 0]
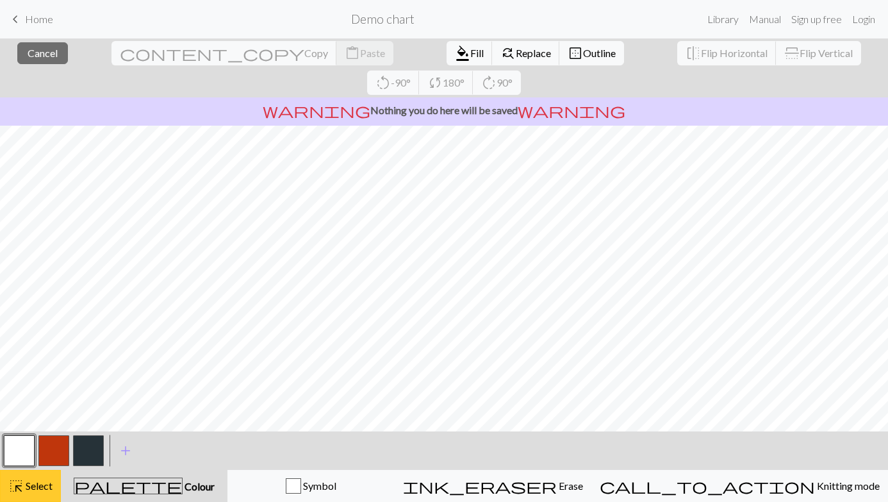
click at [15, 426] on span "highlight_alt" at bounding box center [15, 486] width 15 height 18
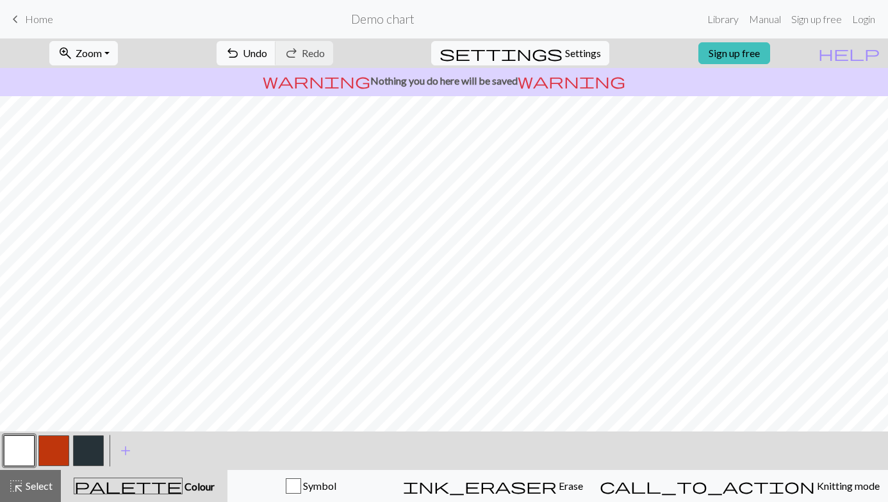
click at [95, 426] on button "button" at bounding box center [88, 450] width 31 height 31
click at [22, 426] on button "button" at bounding box center [19, 450] width 31 height 31
click at [101, 426] on button "button" at bounding box center [88, 450] width 31 height 31
click at [78, 426] on button "button" at bounding box center [88, 450] width 31 height 31
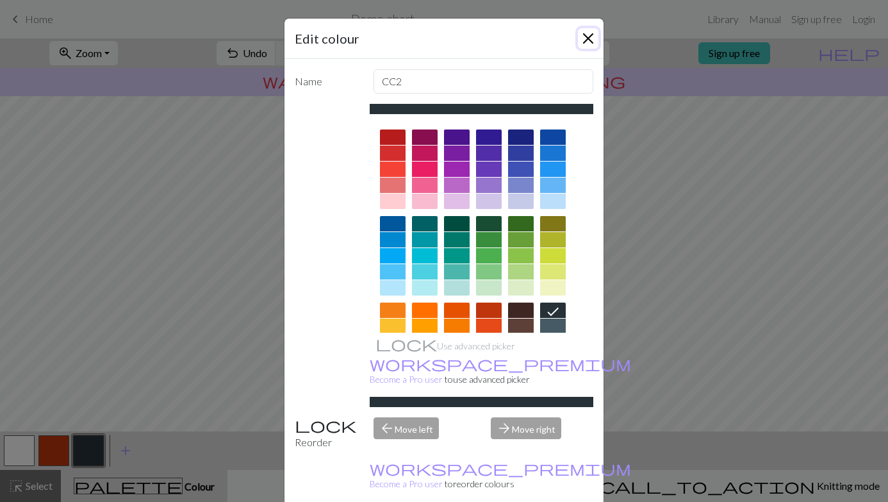
click at [588, 37] on button "Close" at bounding box center [588, 38] width 21 height 21
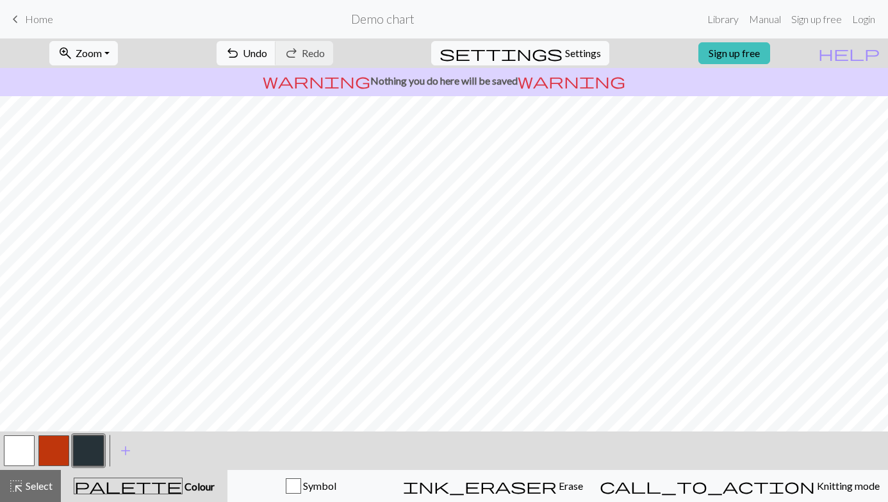
click at [24, 426] on button "button" at bounding box center [19, 450] width 31 height 31
click at [93, 426] on button "button" at bounding box center [88, 450] width 31 height 31
click at [54, 426] on button "highlight_alt Select Select" at bounding box center [30, 486] width 61 height 32
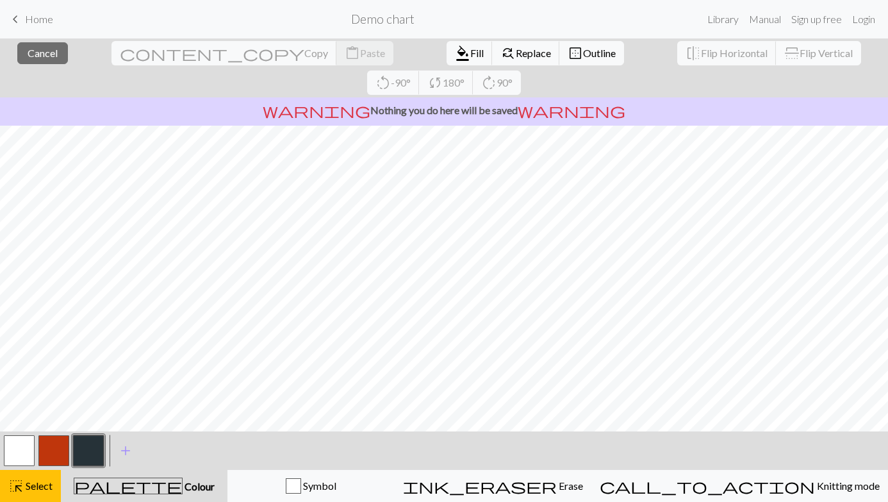
click at [800, 54] on span "Flip Vertical" at bounding box center [826, 53] width 53 height 12
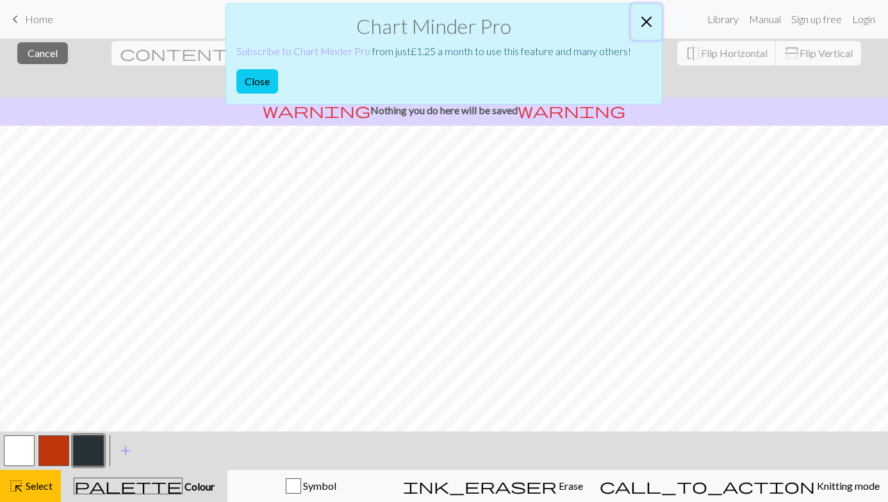
click at [648, 22] on button "Close" at bounding box center [646, 22] width 31 height 36
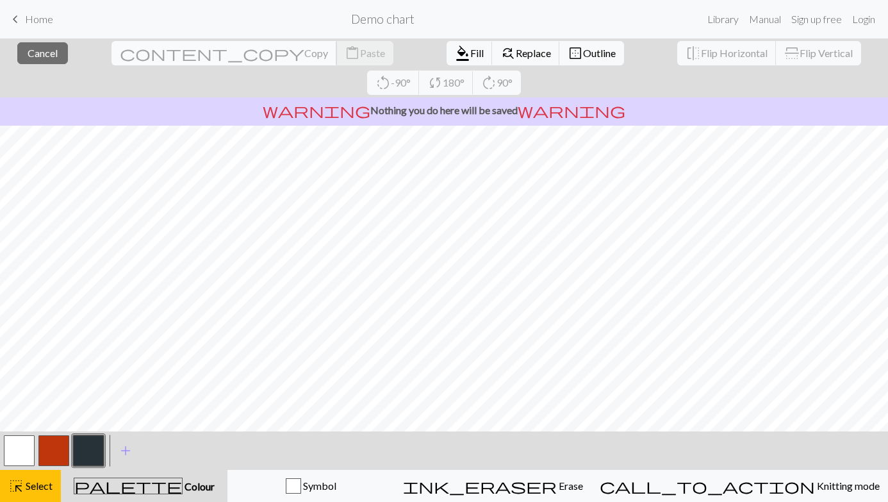
click at [304, 49] on span "Copy" at bounding box center [316, 53] width 24 height 12
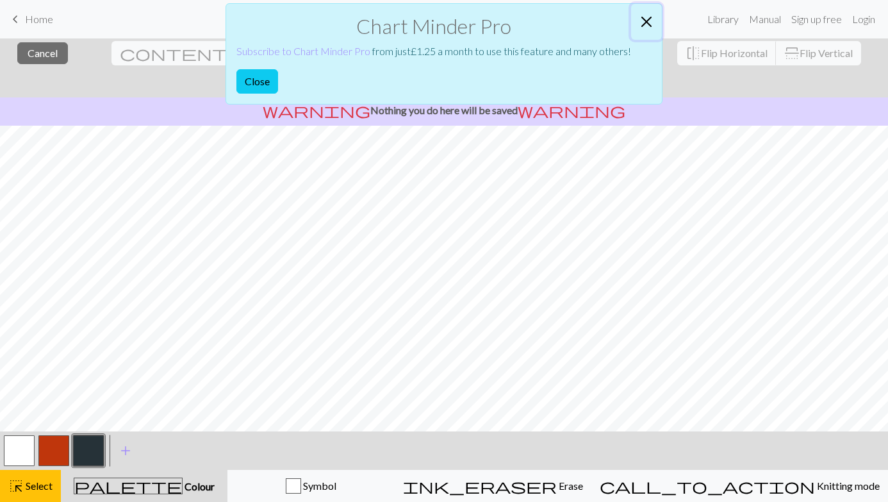
click at [640, 16] on button "Close" at bounding box center [646, 22] width 31 height 36
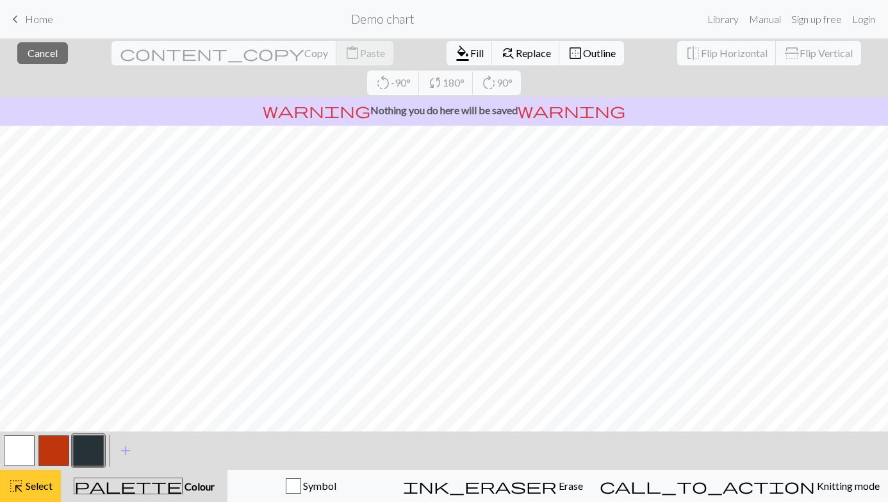
click at [26, 426] on span "Select" at bounding box center [38, 485] width 29 height 12
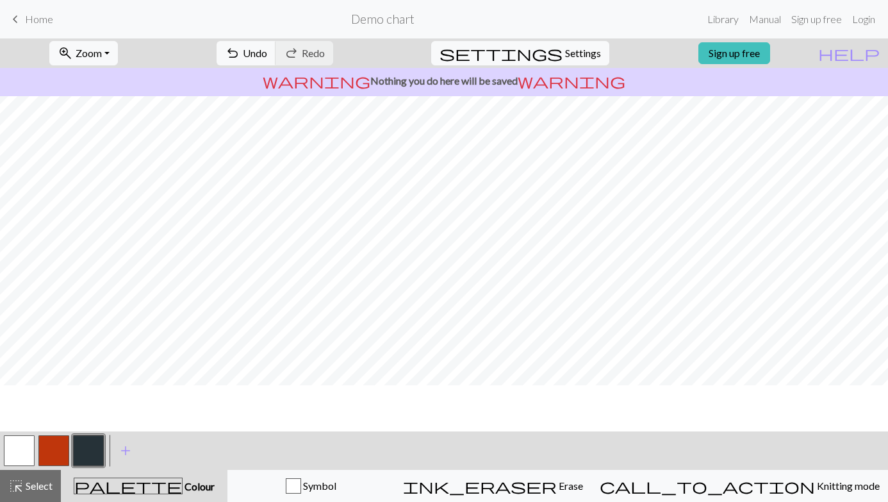
scroll to position [79, 0]
click at [22, 426] on button "button" at bounding box center [19, 450] width 31 height 31
click at [90, 426] on button "button" at bounding box center [88, 450] width 31 height 31
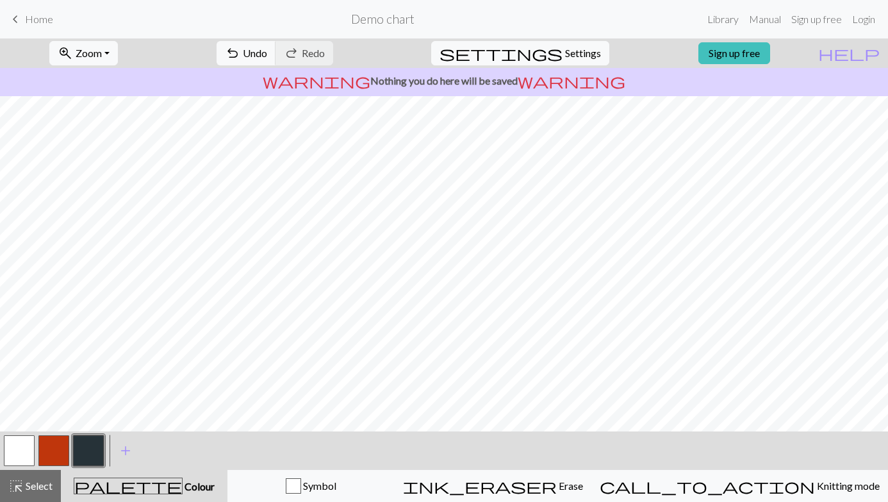
click at [22, 426] on button "button" at bounding box center [19, 450] width 31 height 31
click at [79, 426] on button "button" at bounding box center [88, 450] width 31 height 31
click at [22, 426] on button "button" at bounding box center [19, 450] width 31 height 31
click at [88, 426] on button "button" at bounding box center [88, 450] width 31 height 31
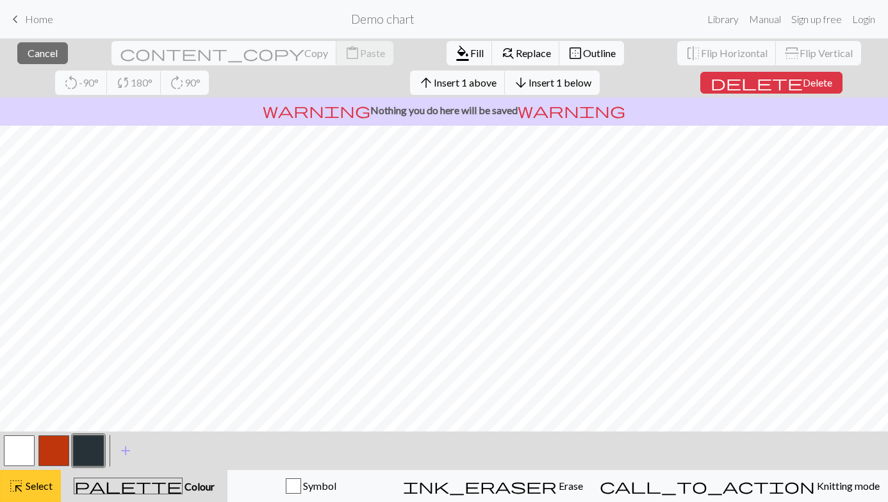
click at [35, 426] on button "highlight_alt Select Select" at bounding box center [30, 486] width 61 height 32
click at [434, 82] on span "Insert 1 above" at bounding box center [465, 82] width 63 height 12
click at [434, 86] on span "Insert 1 above" at bounding box center [465, 82] width 63 height 12
click at [434, 77] on span "Insert 1 above" at bounding box center [465, 82] width 63 height 12
click at [434, 82] on span "Insert 1 above" at bounding box center [465, 82] width 63 height 12
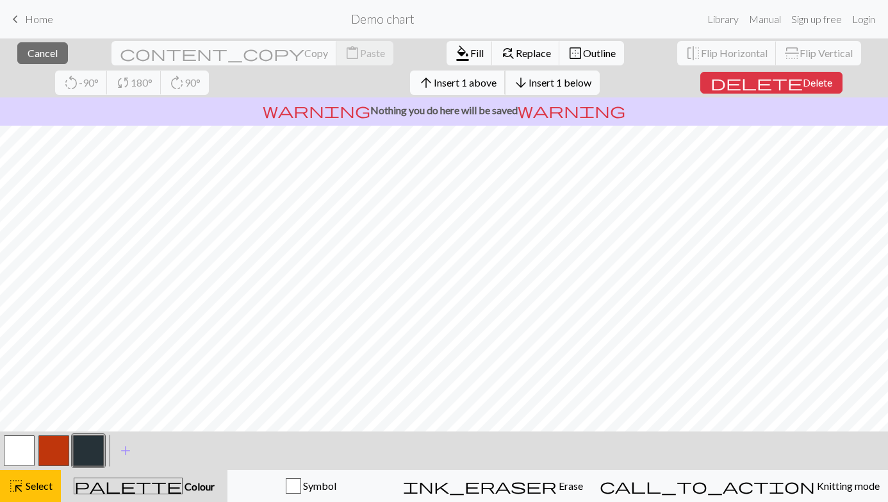
click at [434, 83] on span "Insert 1 above" at bounding box center [465, 82] width 63 height 12
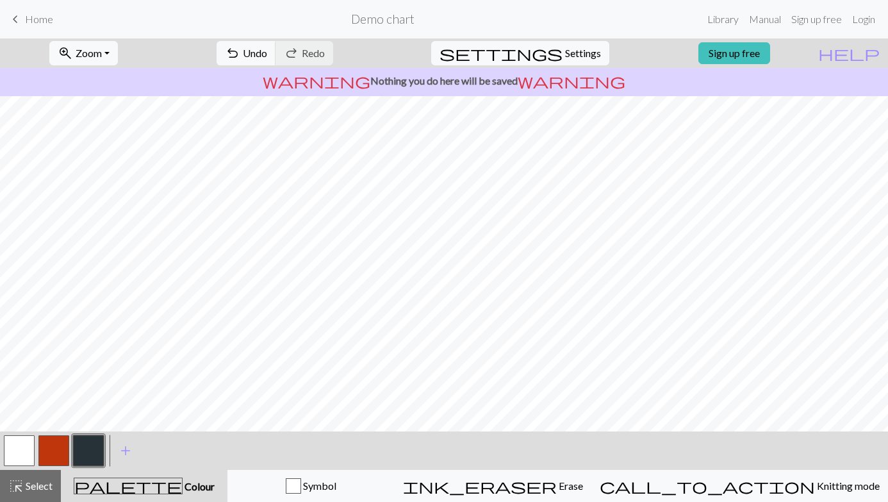
click at [31, 426] on button "button" at bounding box center [19, 450] width 31 height 31
click at [85, 426] on button "button" at bounding box center [88, 450] width 31 height 31
click at [19, 426] on button "button" at bounding box center [19, 450] width 31 height 31
click at [88, 426] on button "button" at bounding box center [88, 450] width 31 height 31
click at [125, 426] on span "add" at bounding box center [125, 451] width 15 height 18
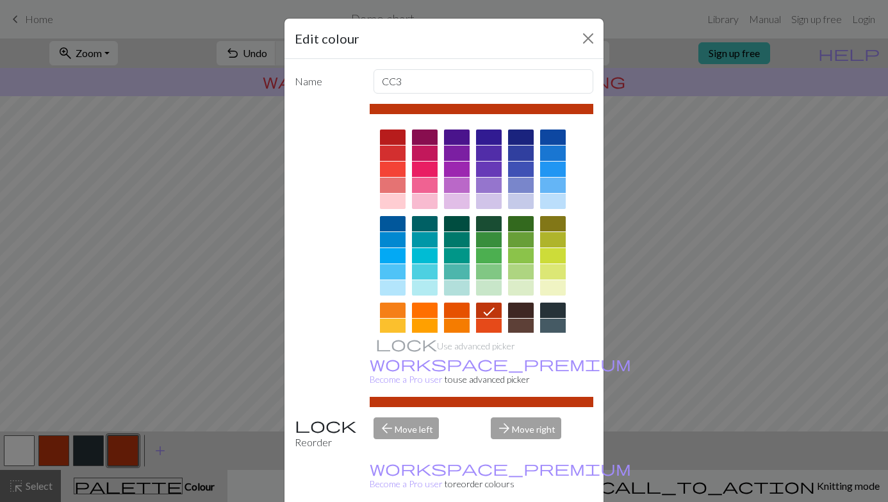
click at [558, 138] on div at bounding box center [553, 136] width 26 height 15
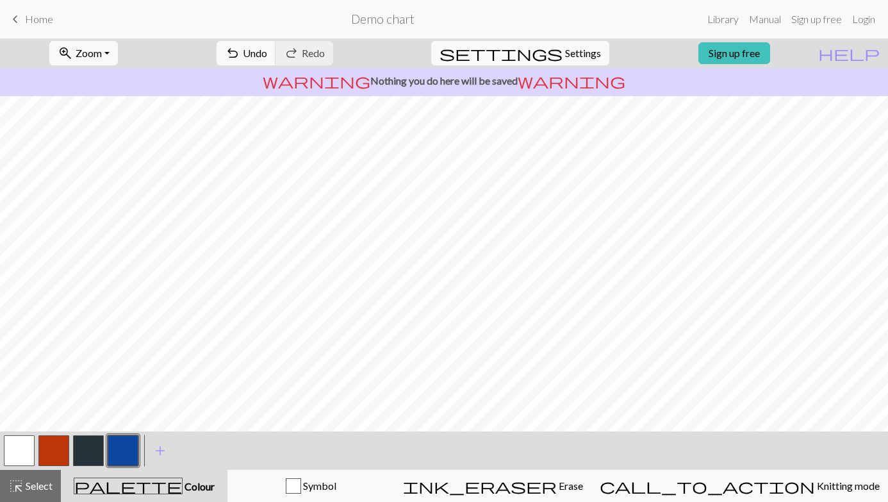
click at [21, 426] on button "button" at bounding box center [19, 450] width 31 height 31
click at [123, 426] on button "button" at bounding box center [123, 450] width 31 height 31
click at [13, 426] on button "button" at bounding box center [19, 450] width 31 height 31
click at [163, 426] on span "add" at bounding box center [160, 451] width 15 height 18
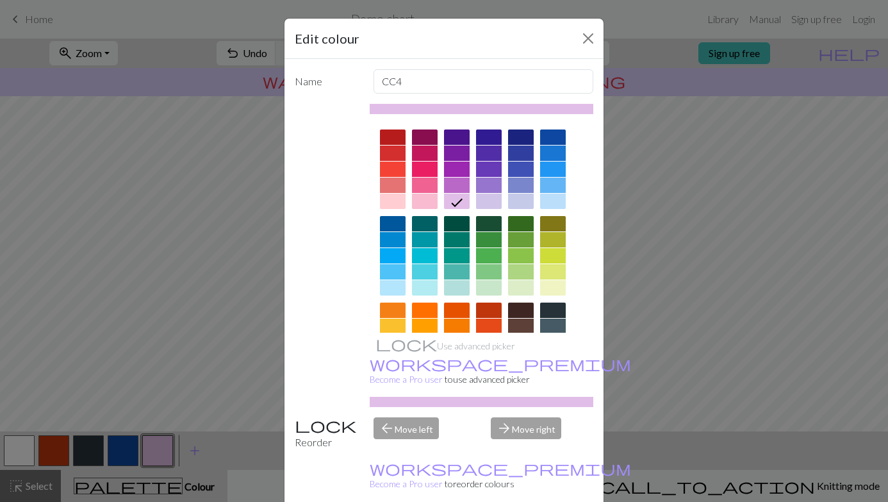
scroll to position [32, 0]
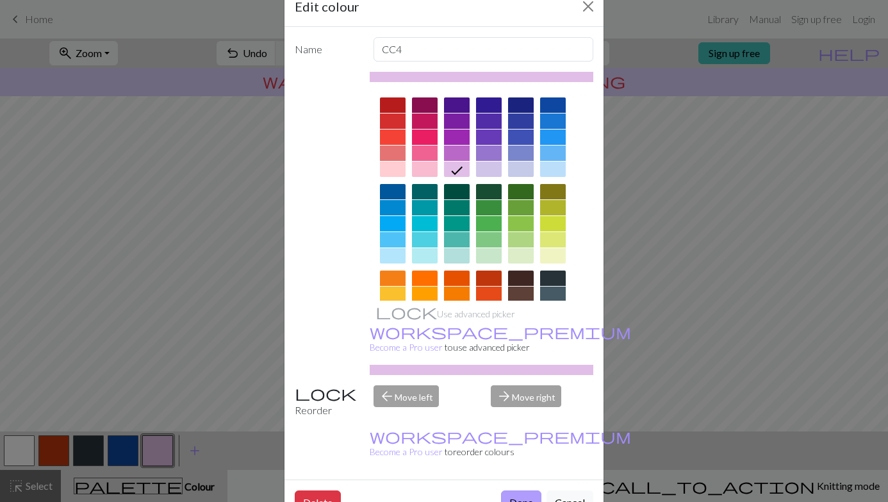
click at [516, 426] on button "Done" at bounding box center [521, 502] width 40 height 24
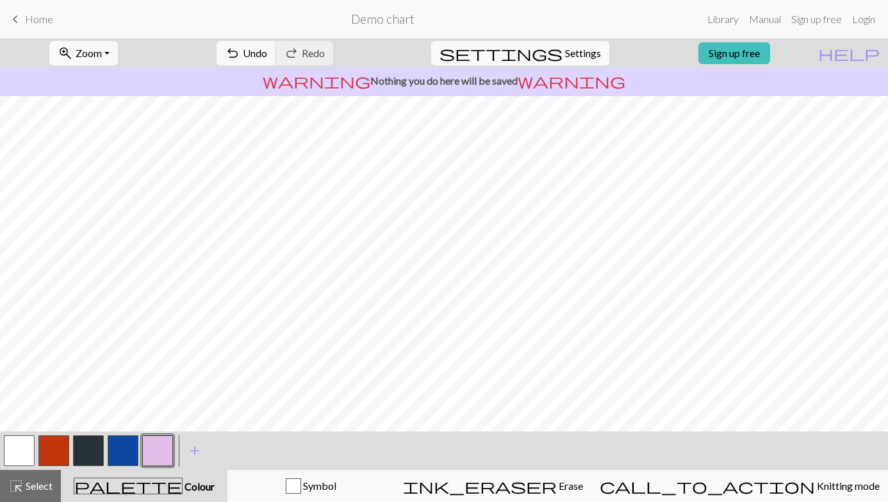
click at [99, 426] on button "button" at bounding box center [88, 450] width 31 height 31
click at [117, 426] on button "button" at bounding box center [123, 450] width 31 height 31
click at [162, 426] on button "button" at bounding box center [157, 450] width 31 height 31
click at [124, 426] on button "button" at bounding box center [123, 450] width 31 height 31
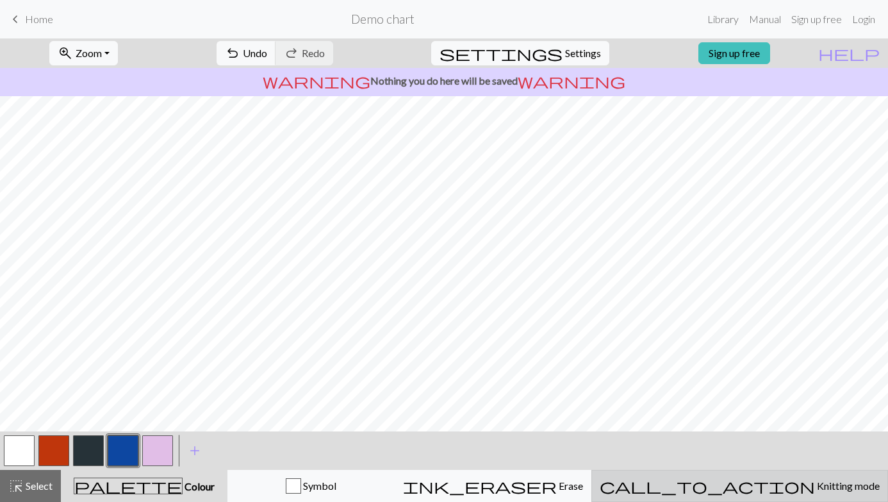
click at [815, 426] on span "Knitting mode" at bounding box center [847, 485] width 65 height 12
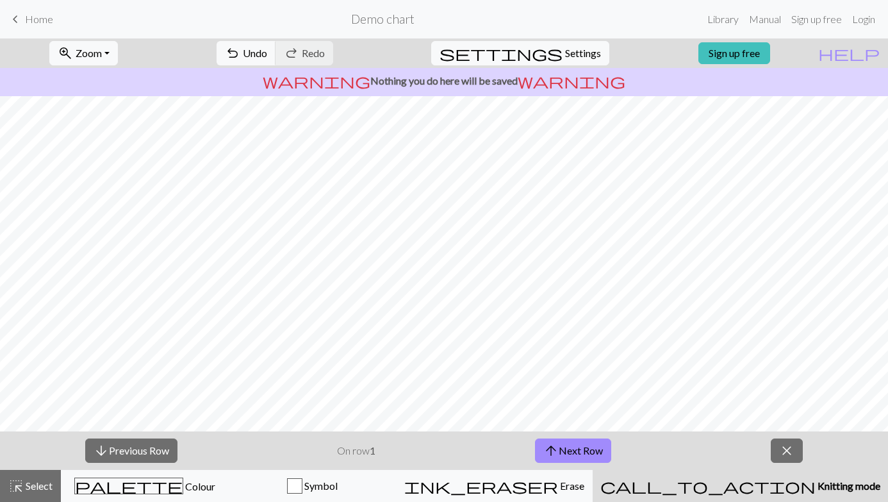
click at [816, 426] on span "Knitting mode" at bounding box center [848, 485] width 65 height 12
click at [790, 426] on span "close" at bounding box center [786, 451] width 15 height 18
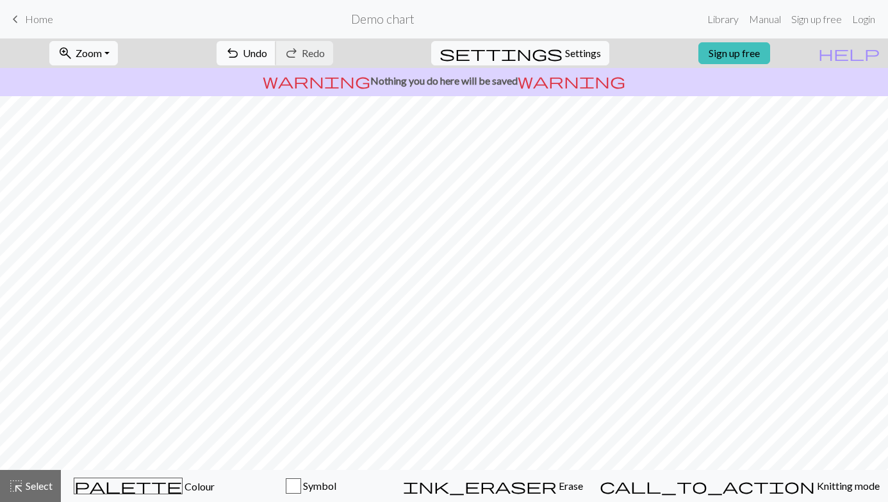
click at [240, 47] on span "undo" at bounding box center [232, 53] width 15 height 18
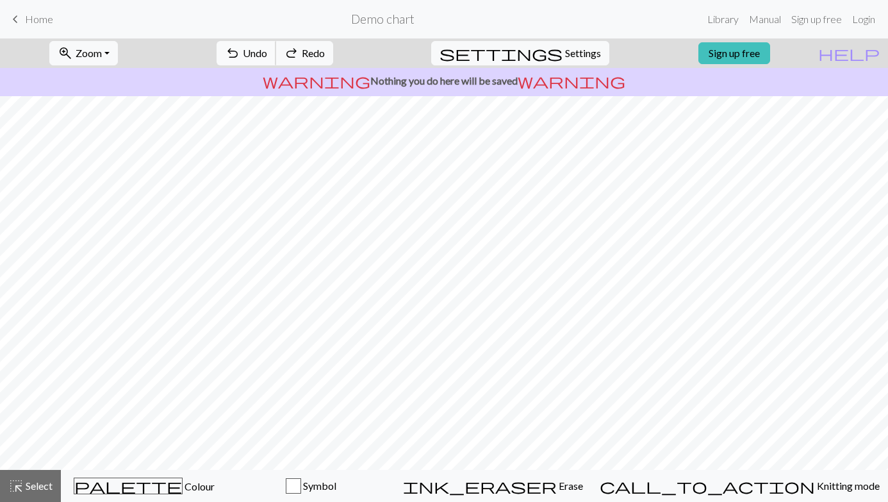
click at [240, 47] on span "undo" at bounding box center [232, 53] width 15 height 18
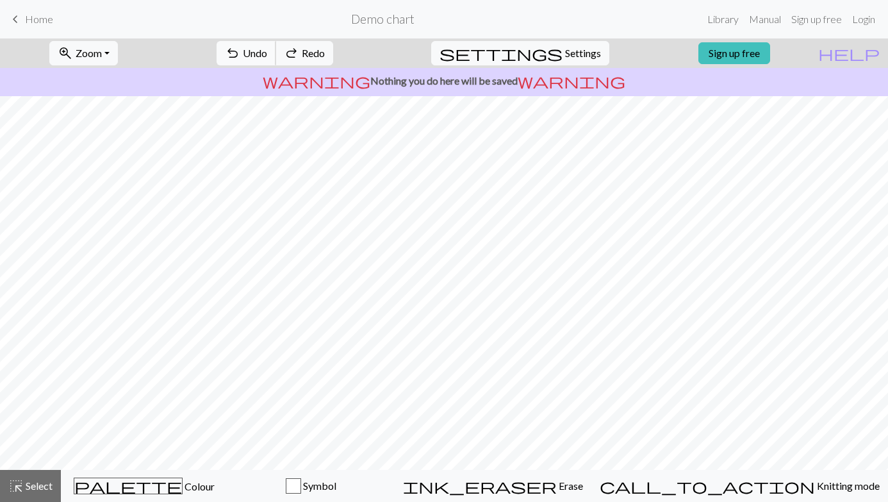
click at [240, 47] on span "undo" at bounding box center [232, 53] width 15 height 18
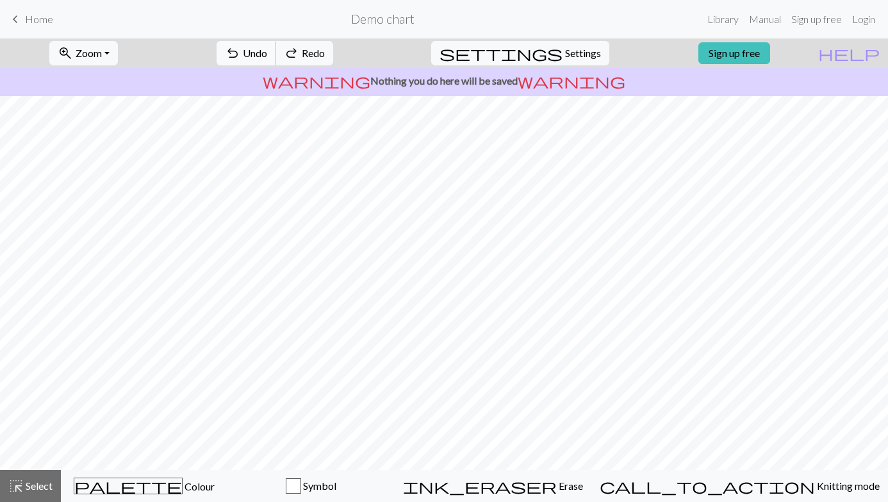
click at [240, 47] on span "undo" at bounding box center [232, 53] width 15 height 18
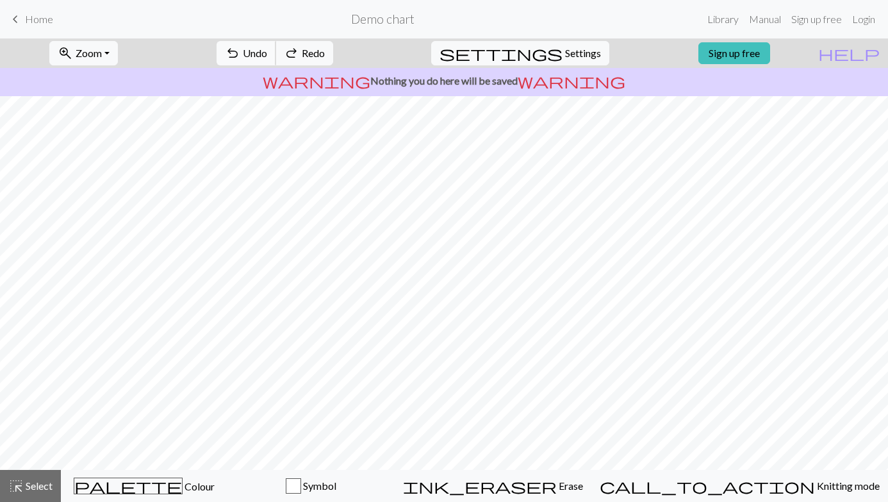
click at [240, 47] on span "undo" at bounding box center [232, 53] width 15 height 18
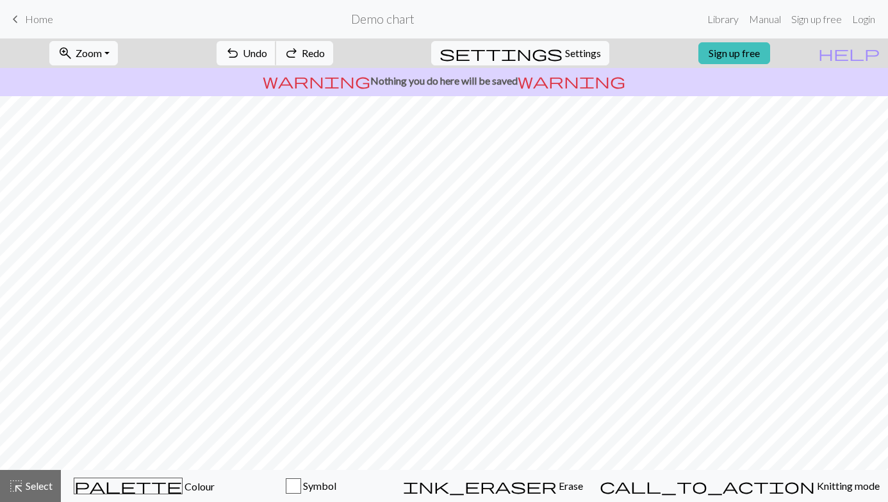
click at [240, 47] on span "undo" at bounding box center [232, 53] width 15 height 18
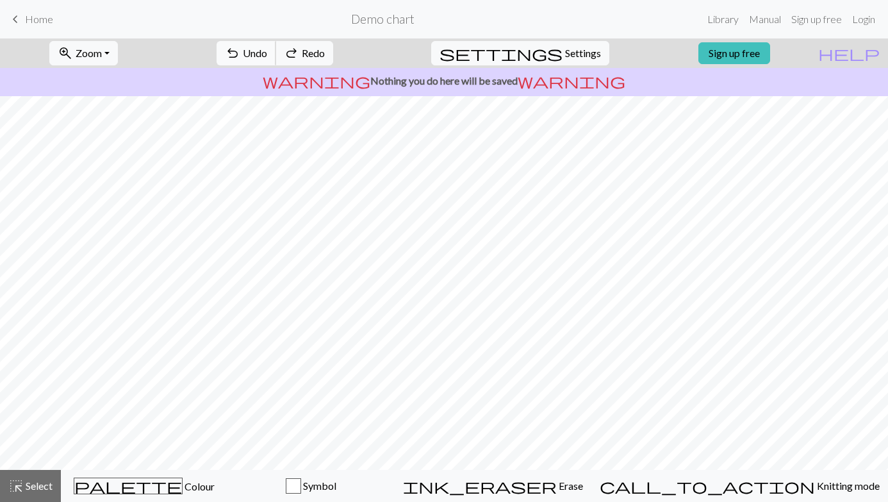
click at [240, 47] on span "undo" at bounding box center [232, 53] width 15 height 18
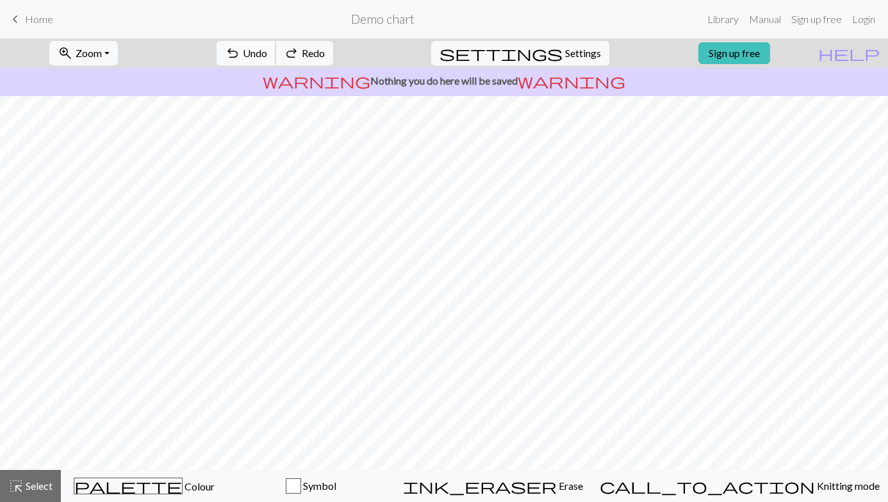
click at [240, 47] on span "undo" at bounding box center [232, 53] width 15 height 18
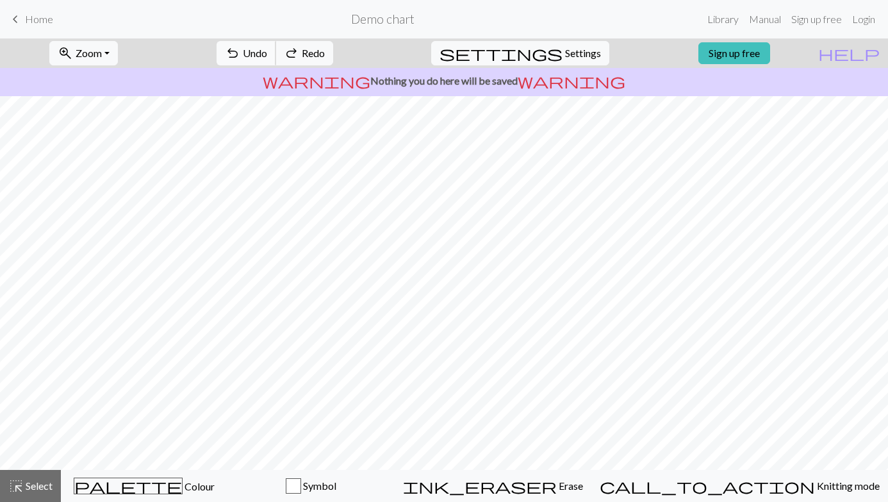
click at [240, 47] on span "undo" at bounding box center [232, 53] width 15 height 18
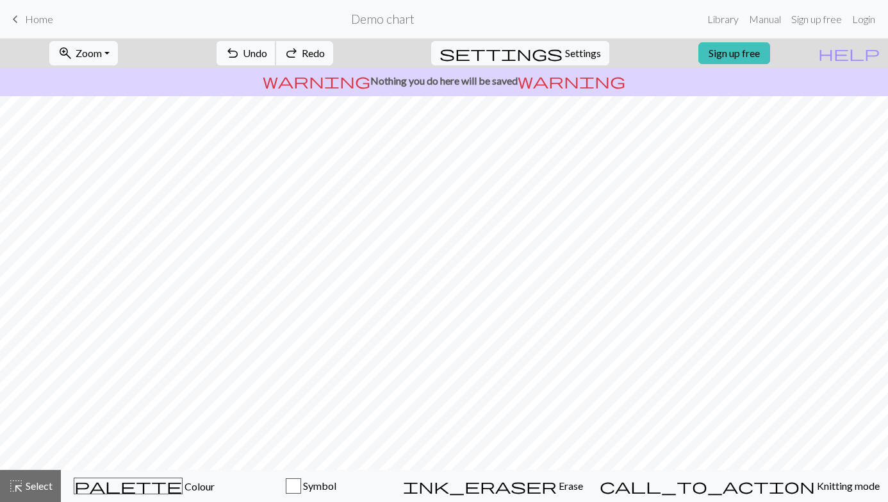
click at [240, 47] on span "undo" at bounding box center [232, 53] width 15 height 18
click at [292, 47] on div "undo Undo Undo redo Redo Redo" at bounding box center [275, 52] width 136 height 29
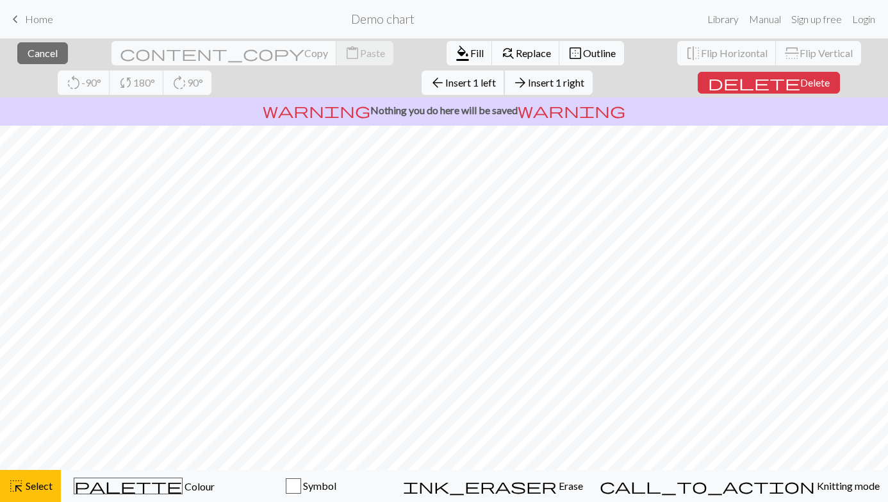
click at [445, 84] on span "Insert 1 left" at bounding box center [470, 82] width 51 height 12
click at [445, 78] on span "Insert 1 left" at bounding box center [470, 82] width 51 height 12
click at [430, 86] on span "arrow_back" at bounding box center [437, 83] width 15 height 18
click at [445, 83] on span "Insert 1 left" at bounding box center [470, 82] width 51 height 12
click at [445, 81] on span "Insert 1 left" at bounding box center [470, 82] width 51 height 12
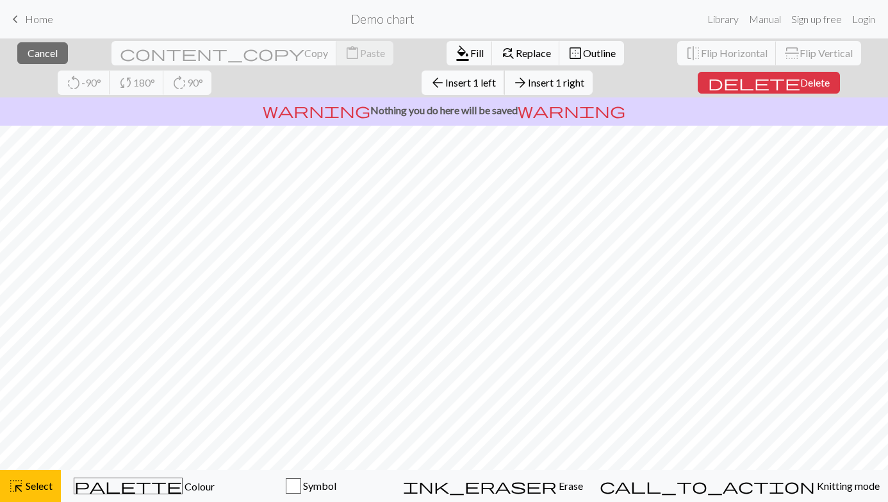
click at [445, 85] on span "Insert 1 left" at bounding box center [470, 82] width 51 height 12
click at [445, 86] on span "Insert 1 left" at bounding box center [470, 82] width 51 height 12
click at [445, 83] on span "Insert 1 left" at bounding box center [470, 82] width 51 height 12
click at [445, 87] on span "Insert 1 left" at bounding box center [470, 82] width 51 height 12
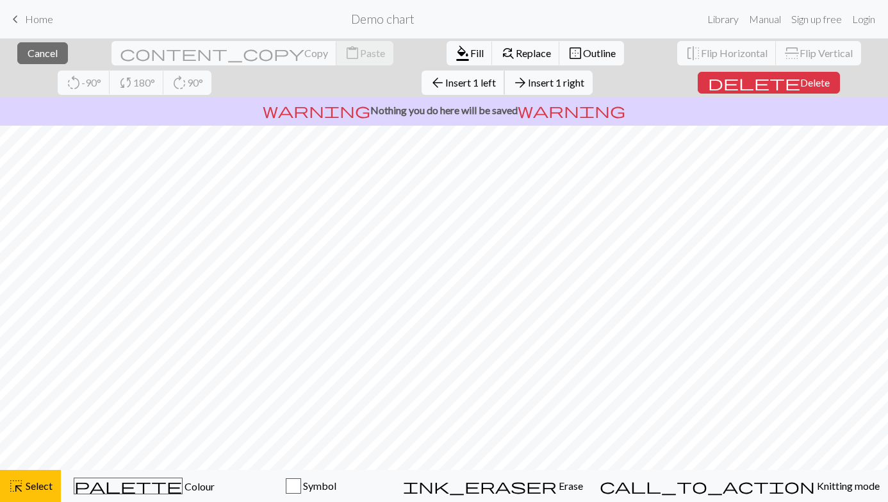
click at [445, 88] on span "Insert 1 left" at bounding box center [470, 82] width 51 height 12
click at [422, 88] on button "arrow_back Insert 1 left" at bounding box center [463, 83] width 83 height 24
click at [422, 89] on button "arrow_back Insert 1 left" at bounding box center [463, 83] width 83 height 24
click at [445, 79] on span "Insert 1 left" at bounding box center [470, 82] width 51 height 12
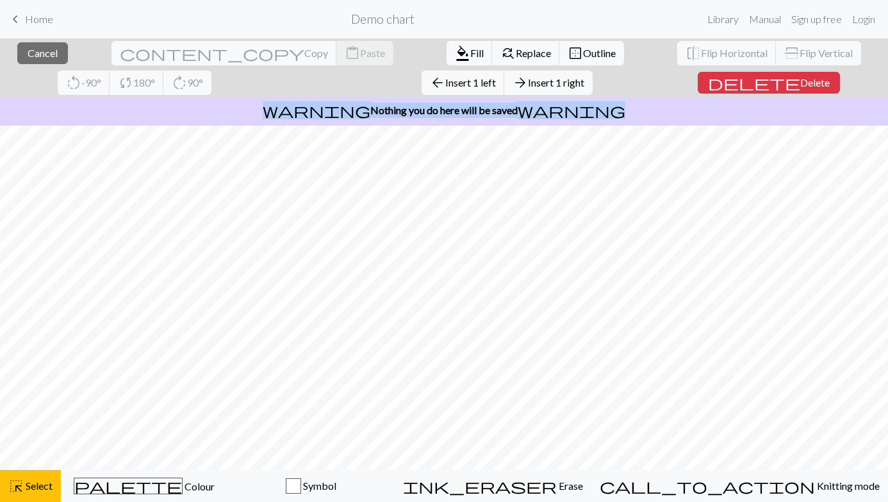
click at [412, 96] on div "arrow_back Insert 1 left arrow_forward Insert 1 right" at bounding box center [507, 82] width 190 height 29
click at [422, 90] on button "arrow_back Insert 1 left" at bounding box center [463, 83] width 83 height 24
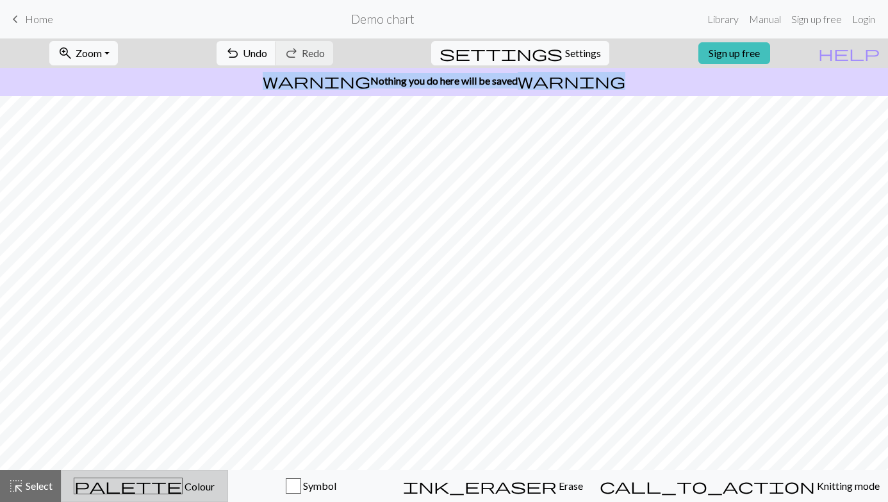
click at [147, 426] on span "palette" at bounding box center [128, 486] width 108 height 18
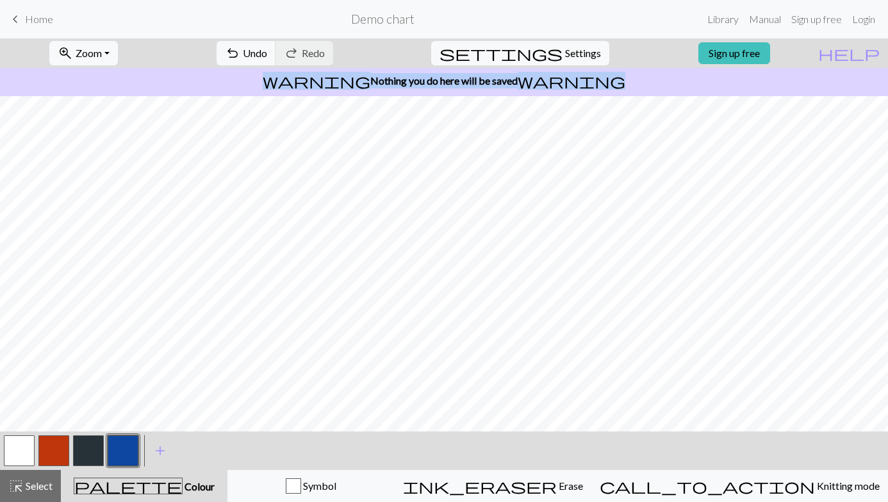
click at [88, 426] on button "button" at bounding box center [88, 450] width 31 height 31
click at [29, 426] on button "button" at bounding box center [19, 450] width 31 height 31
click at [100, 426] on button "button" at bounding box center [88, 450] width 31 height 31
click at [26, 426] on button "button" at bounding box center [19, 450] width 31 height 31
click at [97, 426] on button "button" at bounding box center [88, 450] width 31 height 31
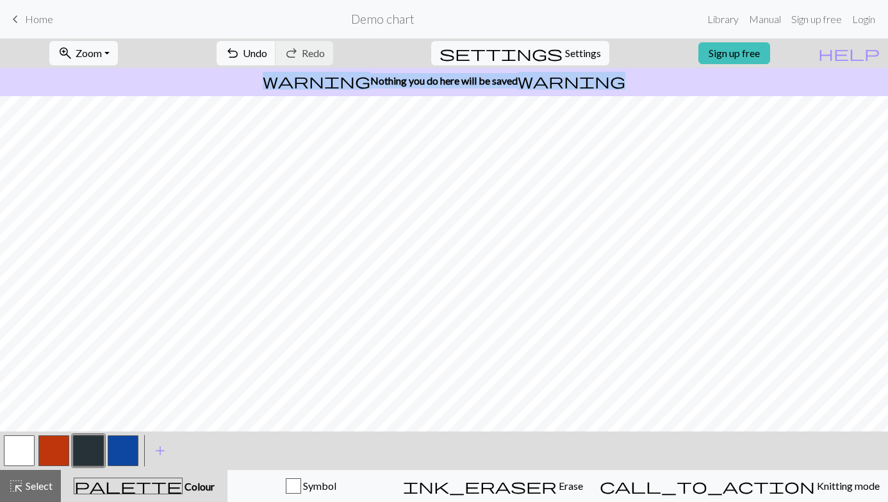
click at [18, 426] on button "button" at bounding box center [19, 450] width 31 height 31
click at [81, 426] on button "button" at bounding box center [88, 450] width 31 height 31
click at [16, 426] on button "button" at bounding box center [19, 450] width 31 height 31
click at [90, 426] on button "button" at bounding box center [88, 450] width 31 height 31
click at [15, 426] on button "button" at bounding box center [19, 450] width 31 height 31
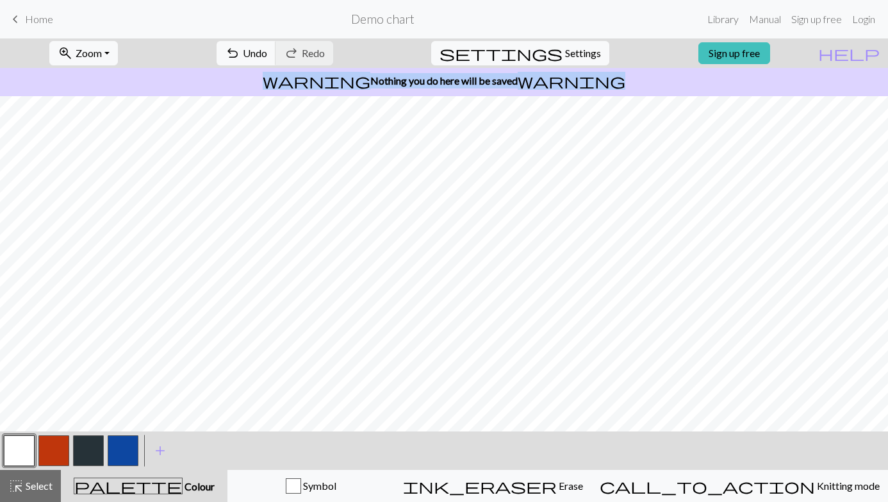
click at [87, 426] on button "button" at bounding box center [88, 450] width 31 height 31
click at [11, 426] on button "button" at bounding box center [19, 450] width 31 height 31
click at [99, 426] on button "button" at bounding box center [88, 450] width 31 height 31
click at [28, 426] on button "button" at bounding box center [19, 450] width 31 height 31
click at [85, 426] on button "button" at bounding box center [88, 450] width 31 height 31
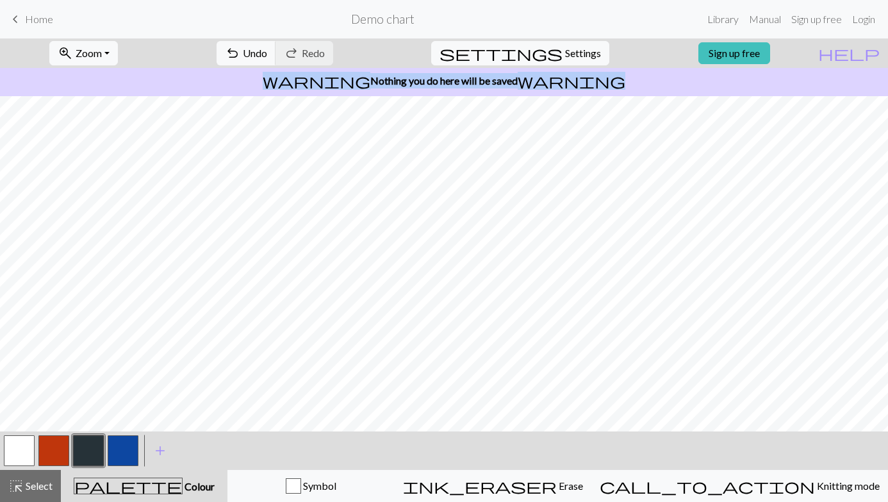
click at [14, 426] on button "button" at bounding box center [19, 450] width 31 height 31
click at [97, 426] on button "button" at bounding box center [88, 450] width 31 height 31
click at [22, 426] on button "button" at bounding box center [19, 450] width 31 height 31
click at [96, 426] on button "button" at bounding box center [88, 450] width 31 height 31
click at [21, 426] on button "button" at bounding box center [19, 450] width 31 height 31
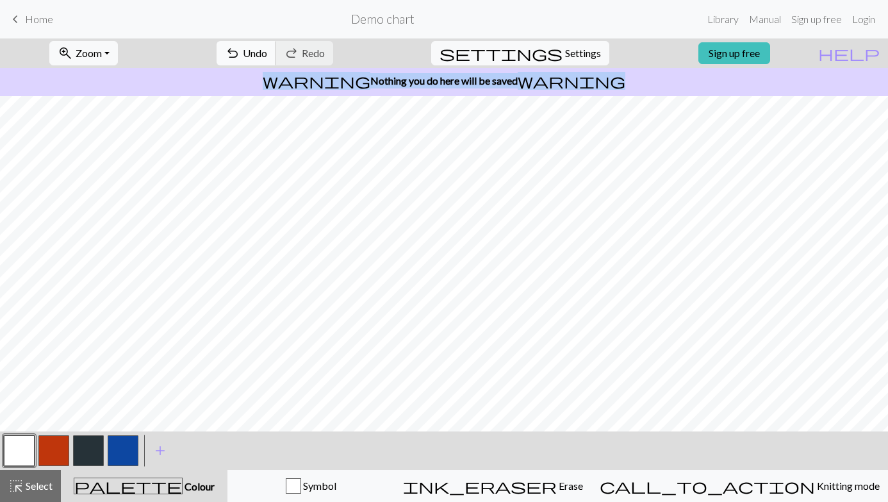
click at [267, 52] on span "Undo" at bounding box center [255, 53] width 24 height 12
click at [240, 53] on span "undo" at bounding box center [232, 53] width 15 height 18
click at [94, 426] on button "button" at bounding box center [88, 450] width 31 height 31
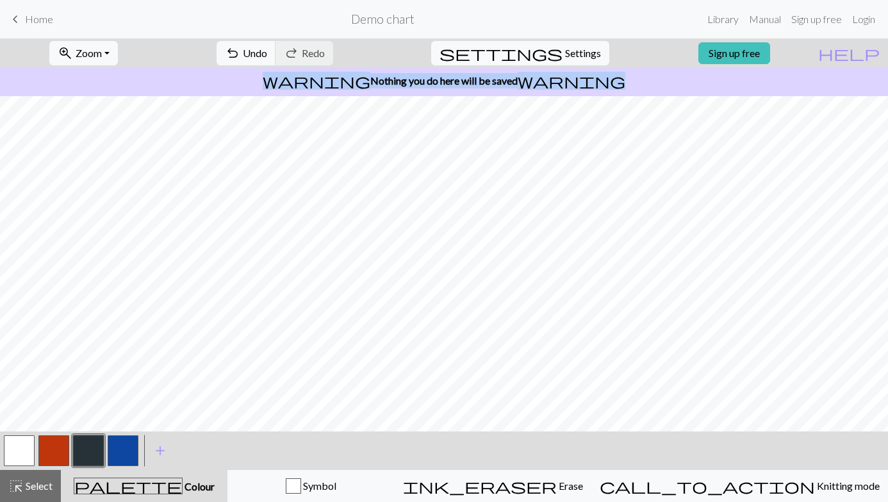
click at [22, 426] on button "button" at bounding box center [19, 450] width 31 height 31
click at [87, 426] on button "button" at bounding box center [88, 450] width 31 height 31
click at [15, 426] on button "button" at bounding box center [19, 450] width 31 height 31
click at [94, 426] on button "button" at bounding box center [88, 450] width 31 height 31
click at [15, 426] on button "button" at bounding box center [19, 450] width 31 height 31
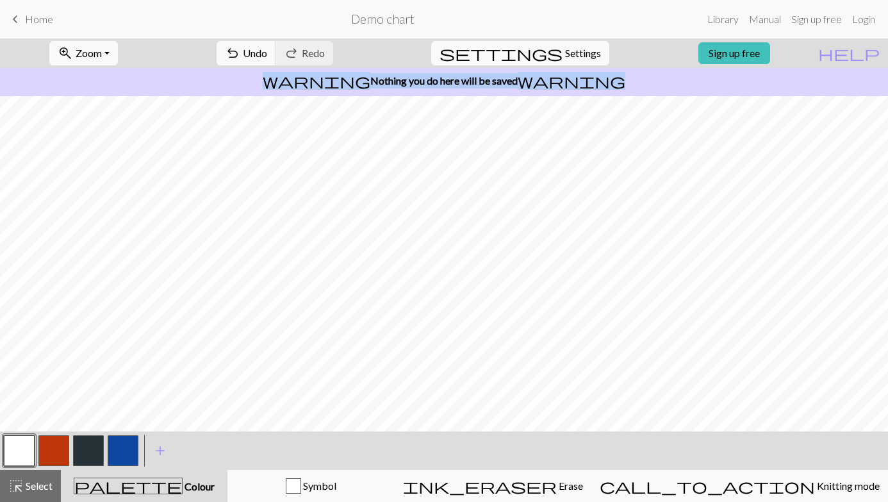
click at [93, 426] on button "button" at bounding box center [88, 450] width 31 height 31
click at [22, 426] on button "button" at bounding box center [19, 450] width 31 height 31
click at [85, 426] on button "button" at bounding box center [88, 450] width 31 height 31
click at [13, 426] on button "button" at bounding box center [19, 450] width 31 height 31
click at [100, 426] on button "button" at bounding box center [88, 450] width 31 height 31
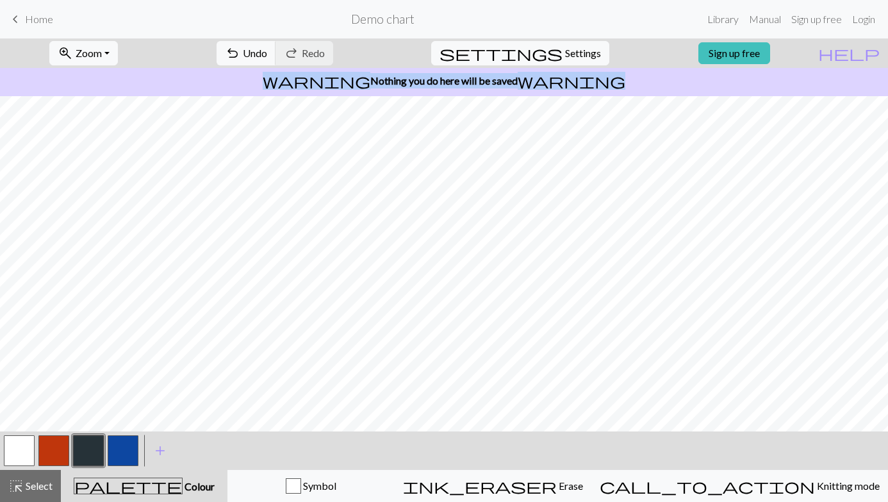
click at [15, 426] on button "button" at bounding box center [19, 450] width 31 height 31
click at [92, 426] on button "button" at bounding box center [88, 450] width 31 height 31
click at [22, 426] on button "button" at bounding box center [19, 450] width 31 height 31
click at [84, 426] on button "button" at bounding box center [88, 450] width 31 height 31
click at [22, 426] on button "button" at bounding box center [19, 450] width 31 height 31
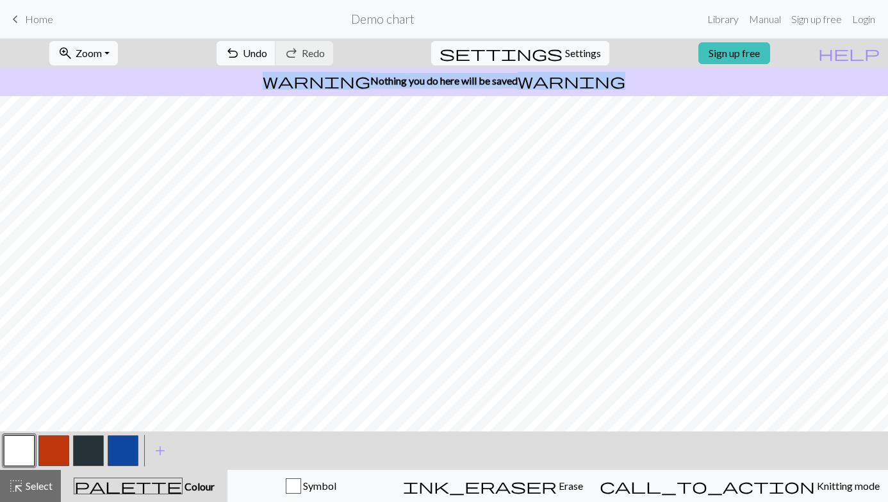
click at [96, 426] on button "button" at bounding box center [88, 450] width 31 height 31
click at [98, 426] on button "button" at bounding box center [88, 450] width 31 height 31
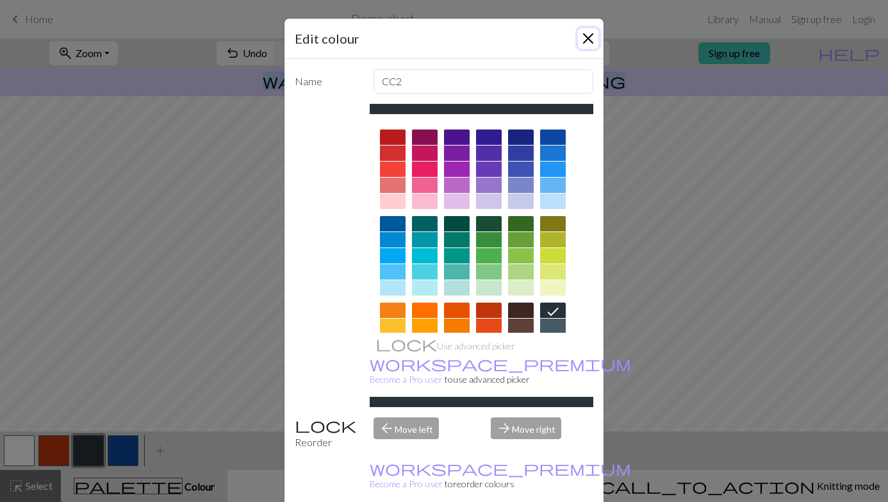
click at [589, 38] on button "Close" at bounding box center [588, 38] width 21 height 21
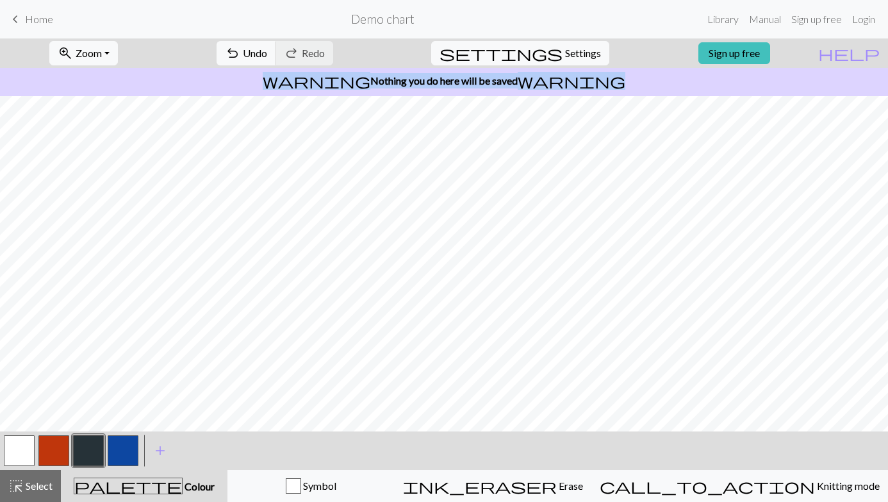
click at [18, 426] on button "button" at bounding box center [19, 450] width 31 height 31
click at [92, 426] on button "button" at bounding box center [88, 450] width 31 height 31
click at [21, 426] on button "button" at bounding box center [19, 450] width 31 height 31
click at [89, 426] on button "button" at bounding box center [88, 450] width 31 height 31
click at [12, 426] on button "button" at bounding box center [19, 450] width 31 height 31
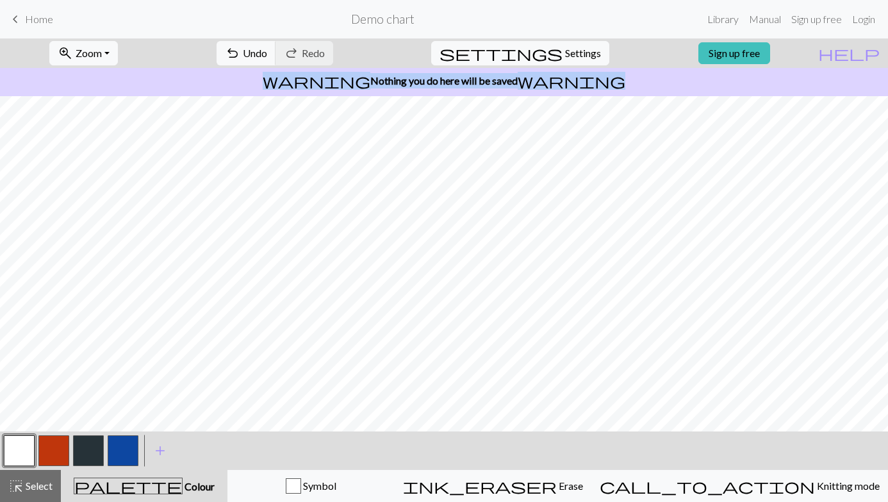
click at [82, 426] on button "button" at bounding box center [88, 450] width 31 height 31
click at [24, 426] on button "button" at bounding box center [19, 450] width 31 height 31
click at [87, 426] on button "button" at bounding box center [88, 450] width 31 height 31
click at [21, 426] on button "button" at bounding box center [19, 450] width 31 height 31
click at [103, 426] on button "button" at bounding box center [88, 450] width 31 height 31
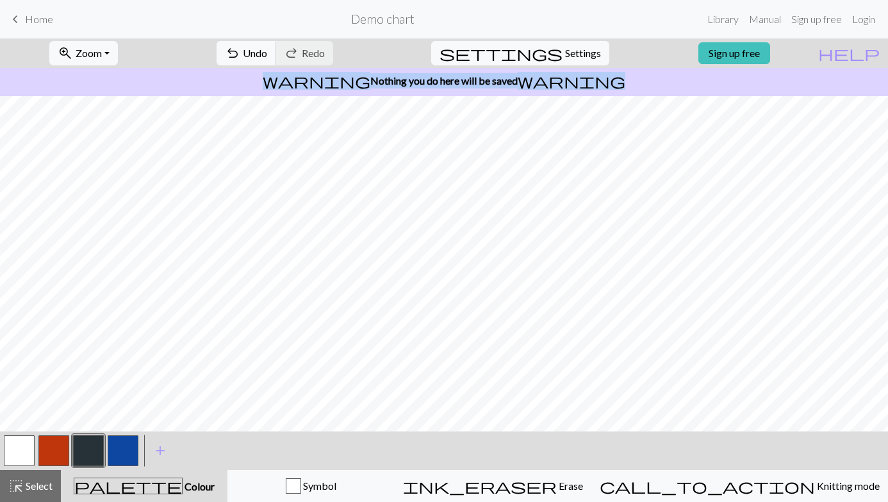
click at [26, 426] on button "button" at bounding box center [19, 450] width 31 height 31
click at [89, 426] on button "button" at bounding box center [88, 450] width 31 height 31
click at [18, 426] on button "button" at bounding box center [19, 450] width 31 height 31
click at [95, 426] on button "button" at bounding box center [88, 450] width 31 height 31
click at [12, 426] on button "button" at bounding box center [19, 450] width 31 height 31
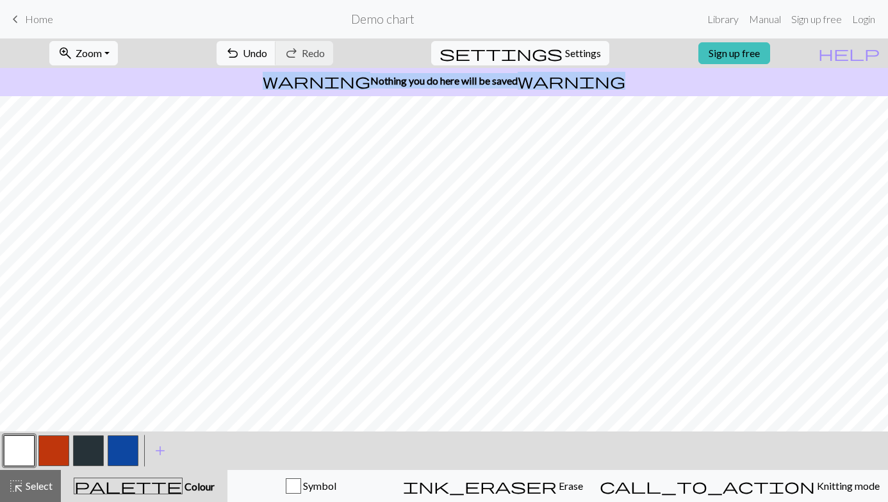
click at [91, 426] on button "button" at bounding box center [88, 450] width 31 height 31
click at [98, 426] on button "button" at bounding box center [88, 450] width 31 height 31
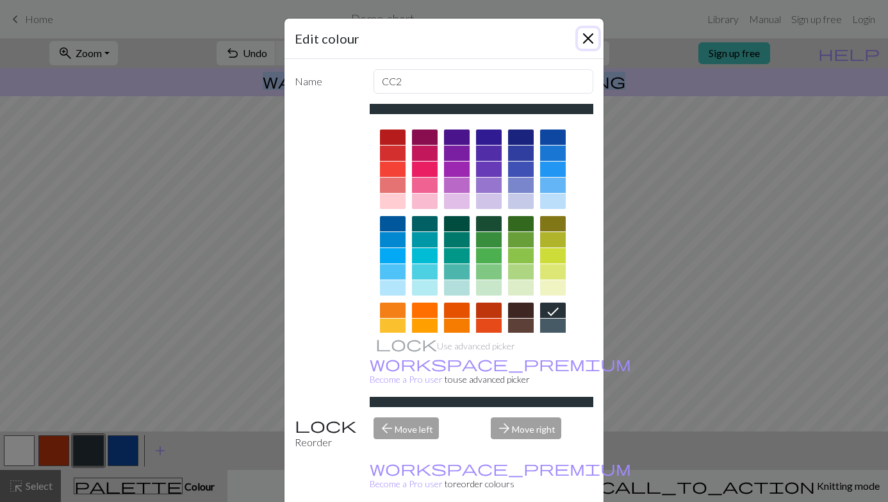
click at [588, 34] on button "Close" at bounding box center [588, 38] width 21 height 21
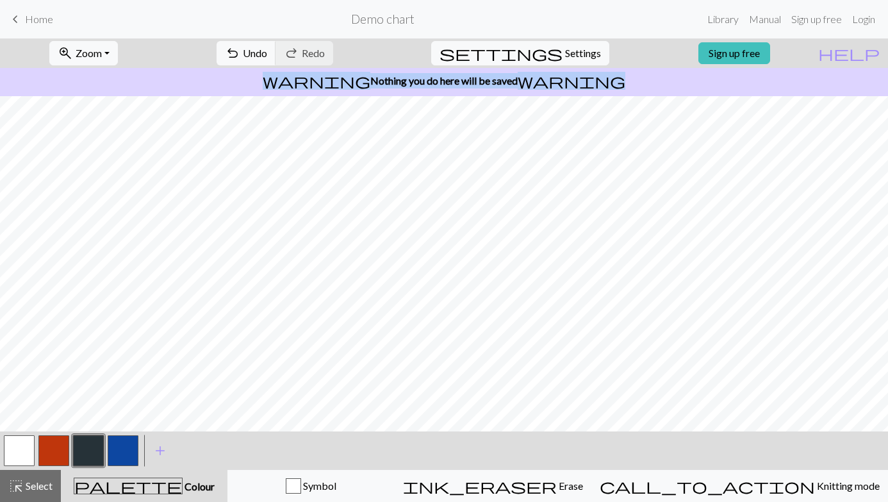
click at [29, 426] on button "button" at bounding box center [19, 450] width 31 height 31
click at [97, 426] on button "button" at bounding box center [88, 450] width 31 height 31
click at [23, 426] on button "button" at bounding box center [19, 450] width 31 height 31
click at [92, 426] on button "button" at bounding box center [88, 450] width 31 height 31
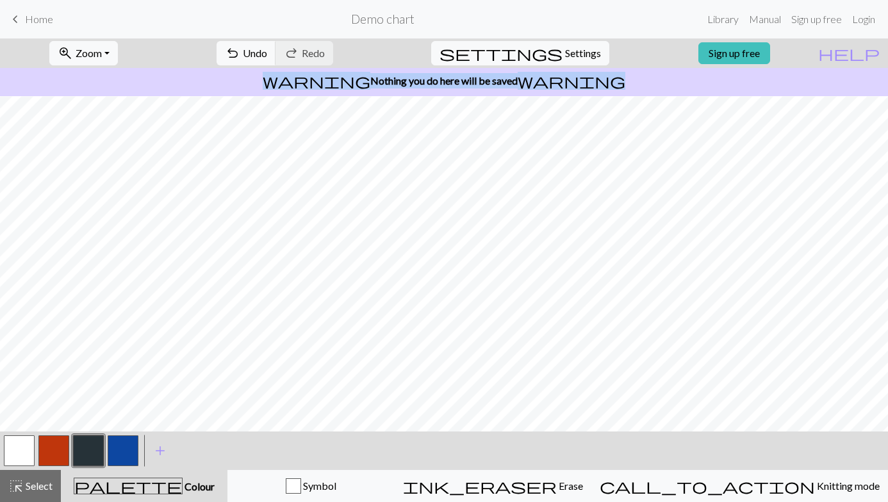
click at [19, 426] on button "button" at bounding box center [19, 450] width 31 height 31
